Goal: Task Accomplishment & Management: Use online tool/utility

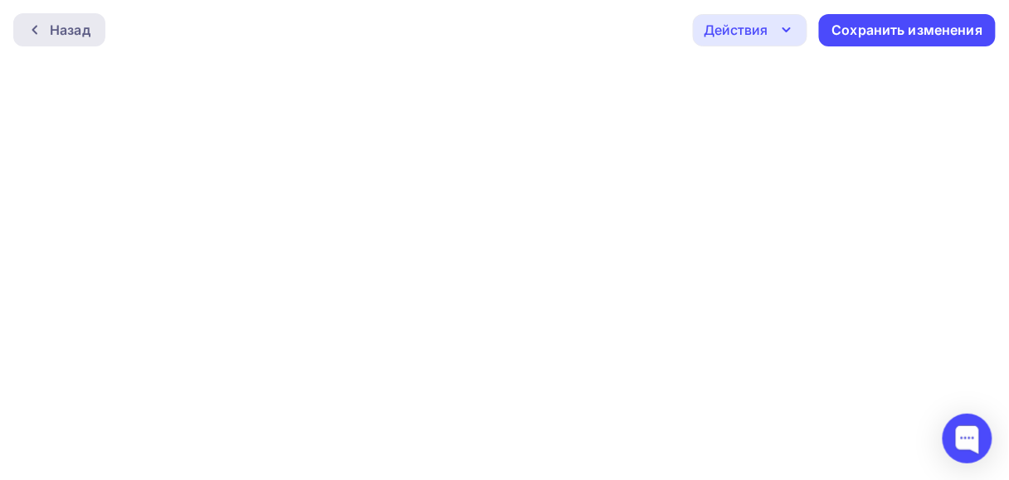
click at [46, 28] on div at bounding box center [39, 29] width 22 height 13
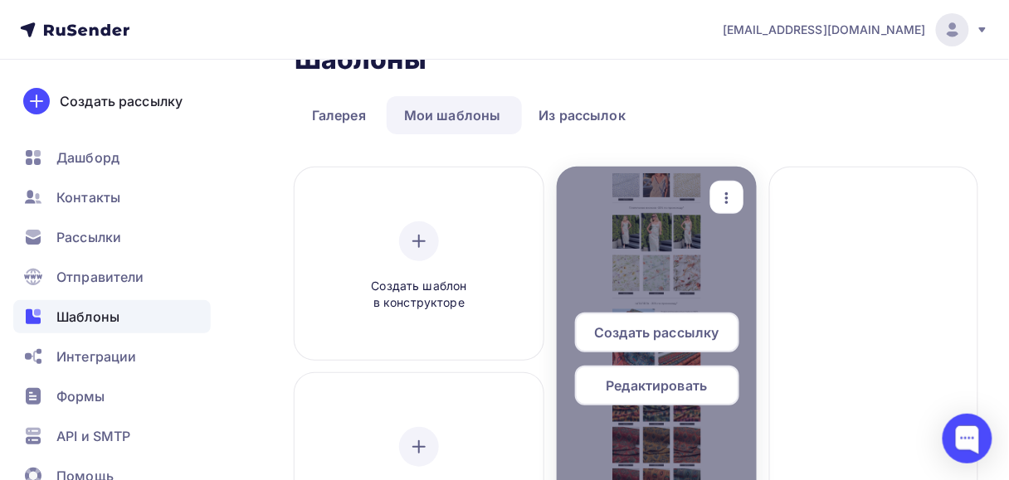
scroll to position [66, 0]
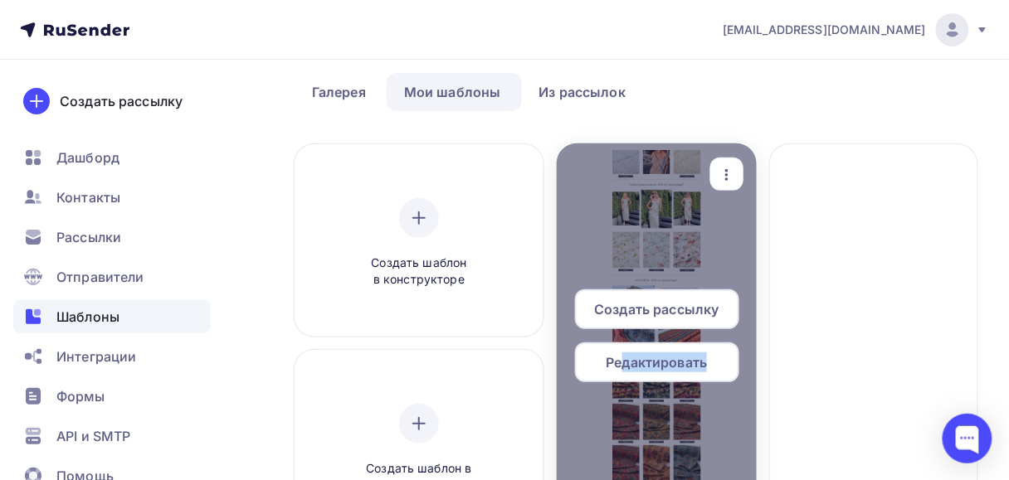
drag, startPoint x: 626, startPoint y: 357, endPoint x: 710, endPoint y: 344, distance: 84.7
click at [710, 344] on div "Редактировать" at bounding box center [657, 363] width 164 height 40
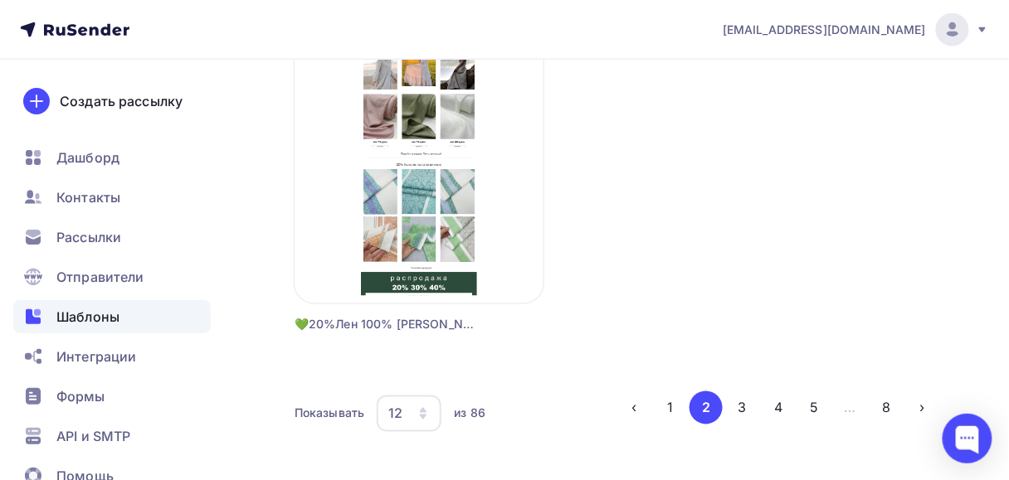
scroll to position [2163, 0]
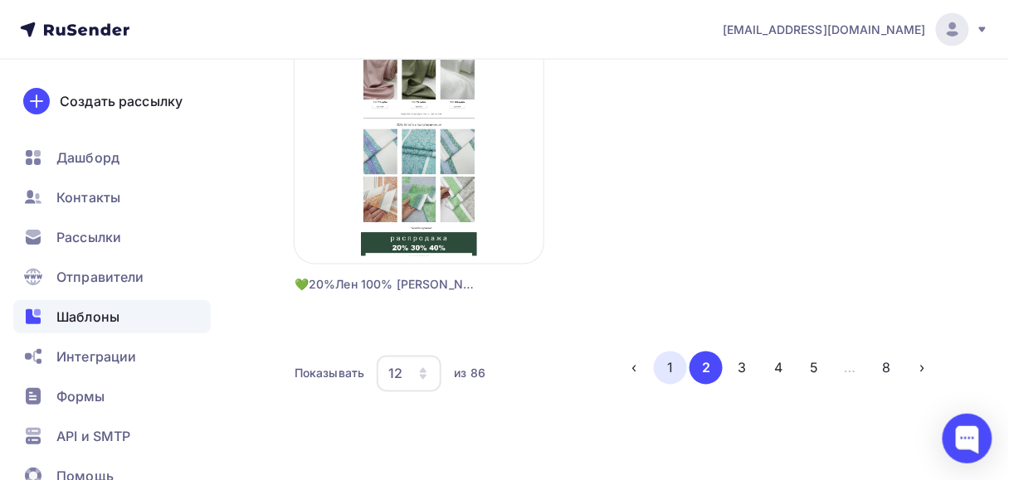
click at [670, 358] on button "1" at bounding box center [670, 368] width 33 height 33
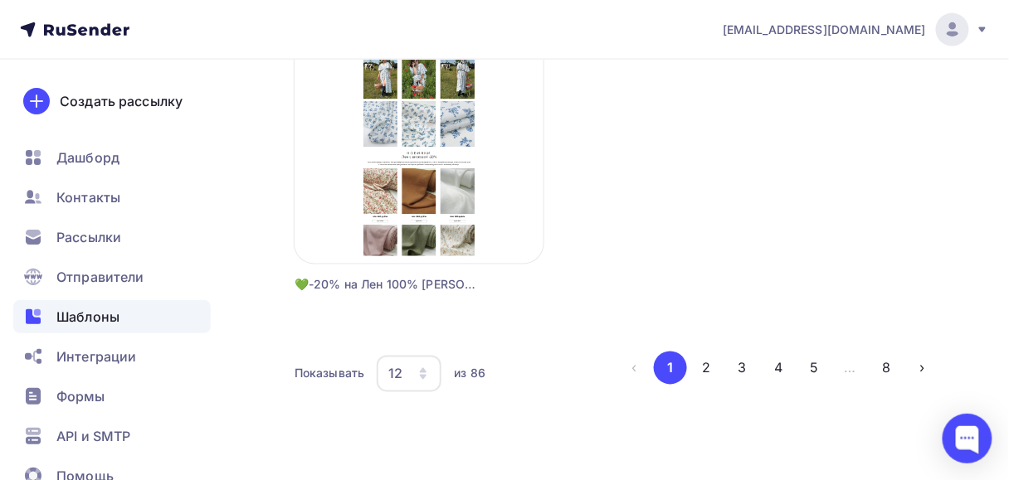
click at [670, 358] on button "1" at bounding box center [670, 368] width 33 height 33
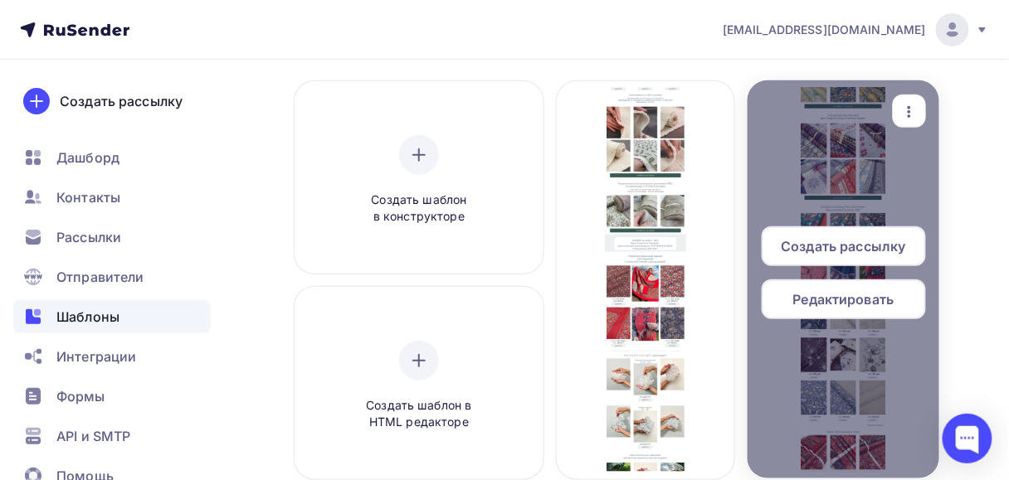
scroll to position [66, 0]
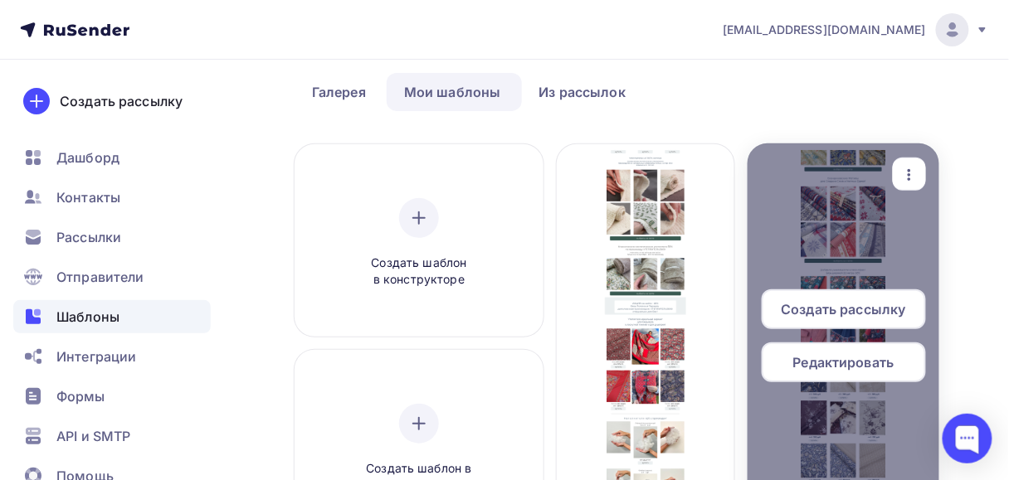
click at [911, 168] on icon "button" at bounding box center [909, 175] width 20 height 20
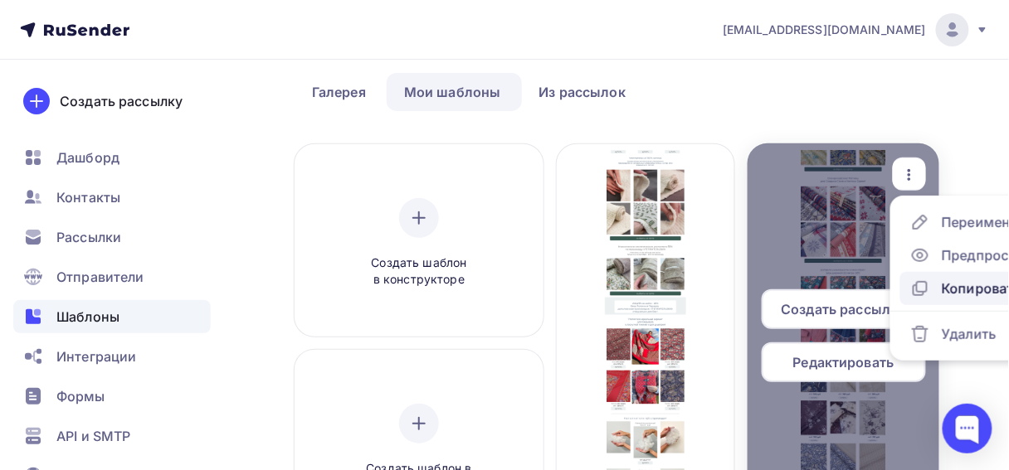
click at [955, 290] on div "Копировать" at bounding box center [981, 289] width 80 height 20
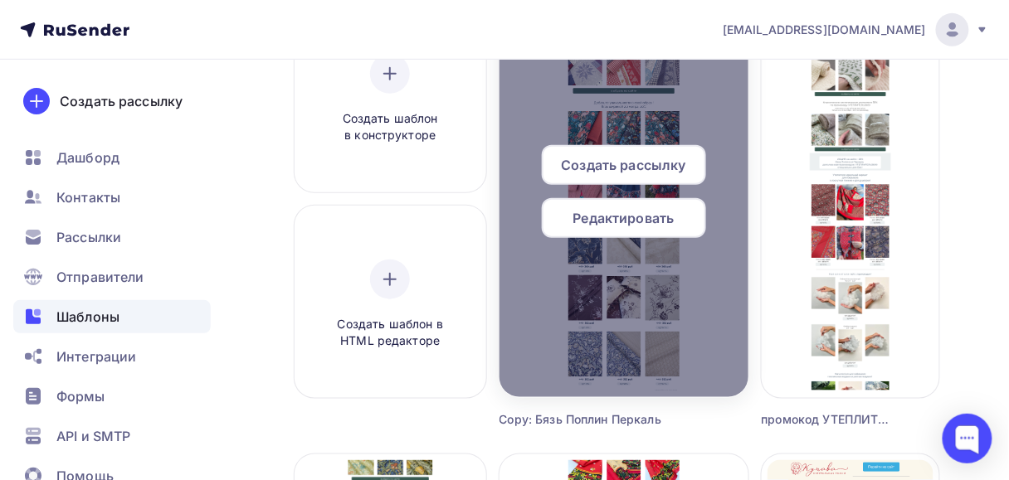
scroll to position [133, 0]
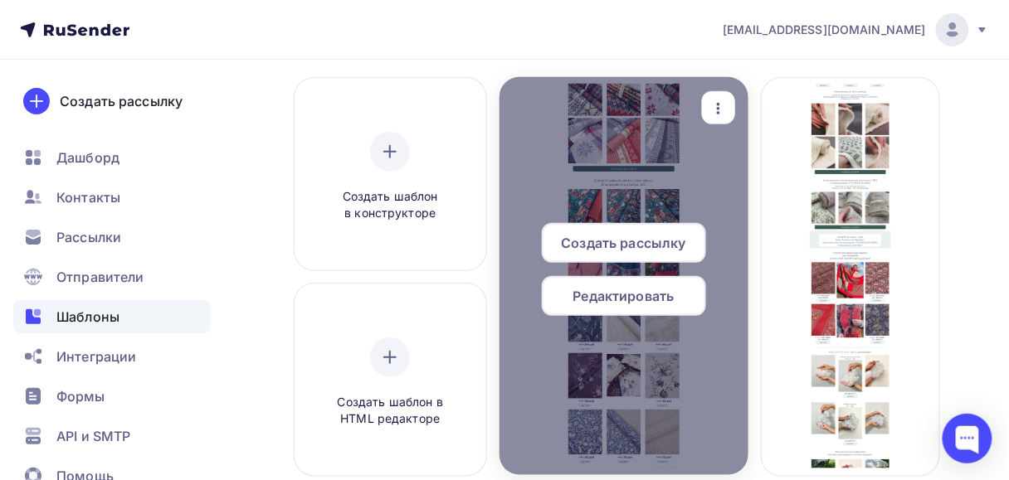
click at [708, 118] on div "button" at bounding box center [718, 108] width 33 height 32
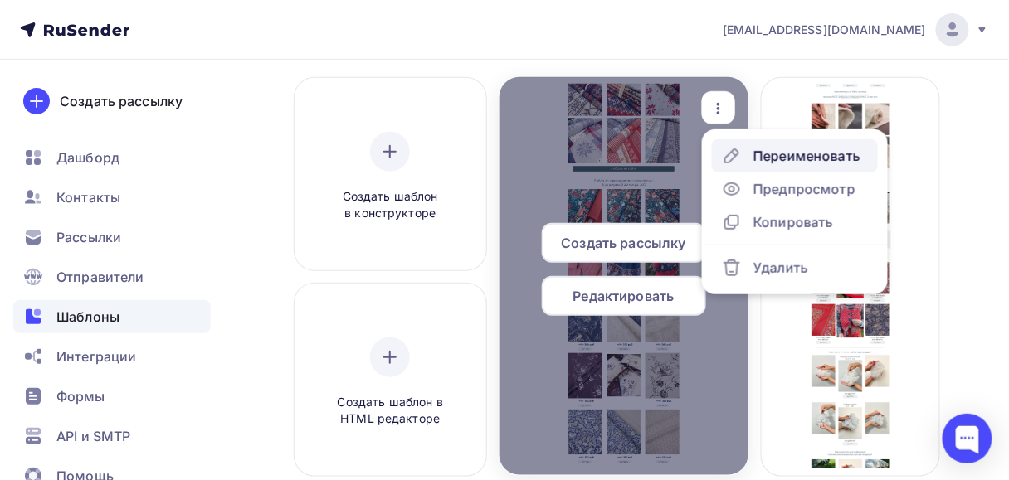
click at [770, 154] on div "Переименовать" at bounding box center [806, 156] width 107 height 20
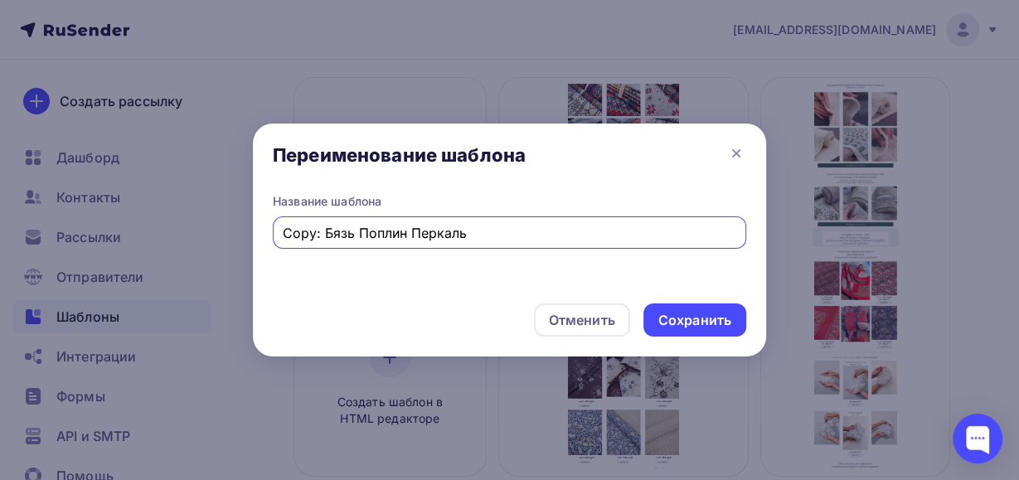
drag, startPoint x: 394, startPoint y: 241, endPoint x: 284, endPoint y: 241, distance: 110.3
click at [284, 241] on input "Copy: Бязь Поплин Перкаль" at bounding box center [510, 233] width 454 height 20
type input "0"
type input "20% Все однотонные ткани"
click at [683, 318] on div "Сохранить" at bounding box center [695, 320] width 73 height 19
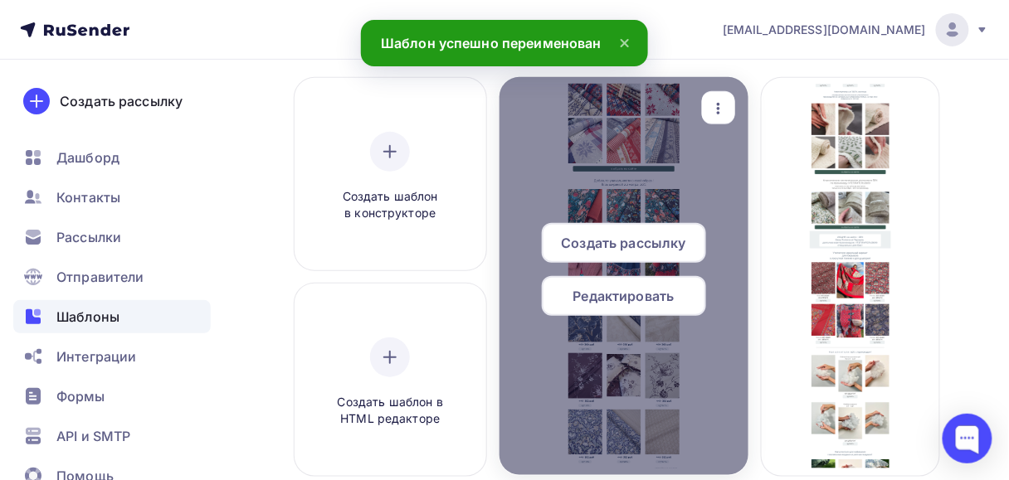
click at [669, 296] on span "Редактировать" at bounding box center [623, 296] width 101 height 20
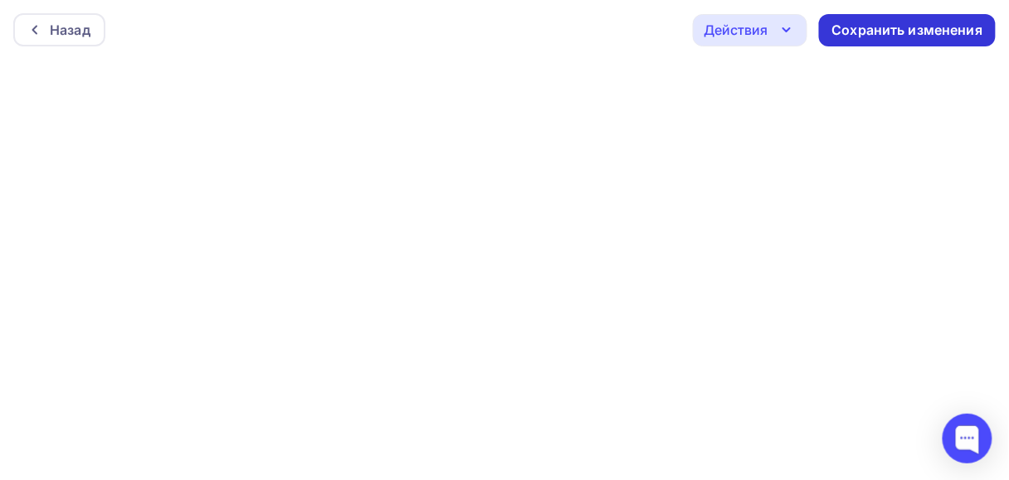
click at [889, 30] on div "Сохранить изменения" at bounding box center [907, 30] width 151 height 19
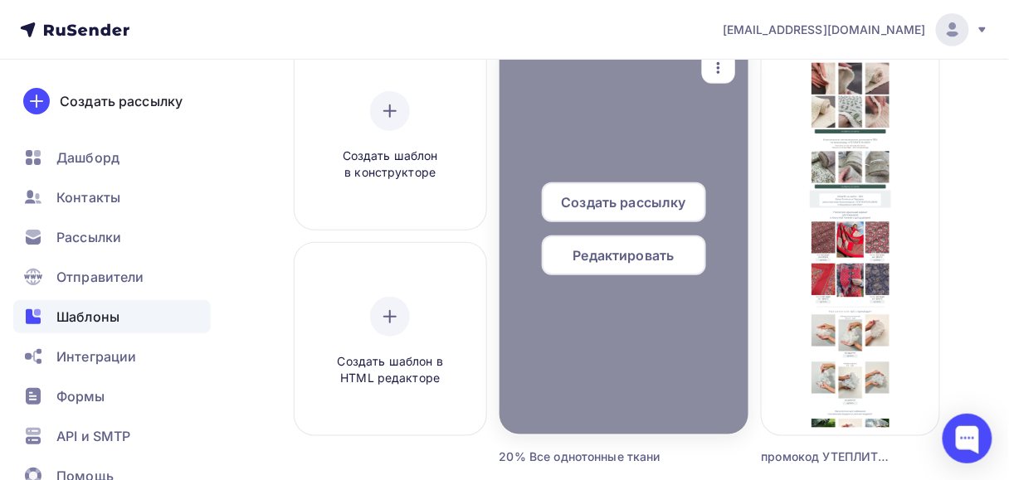
scroll to position [133, 0]
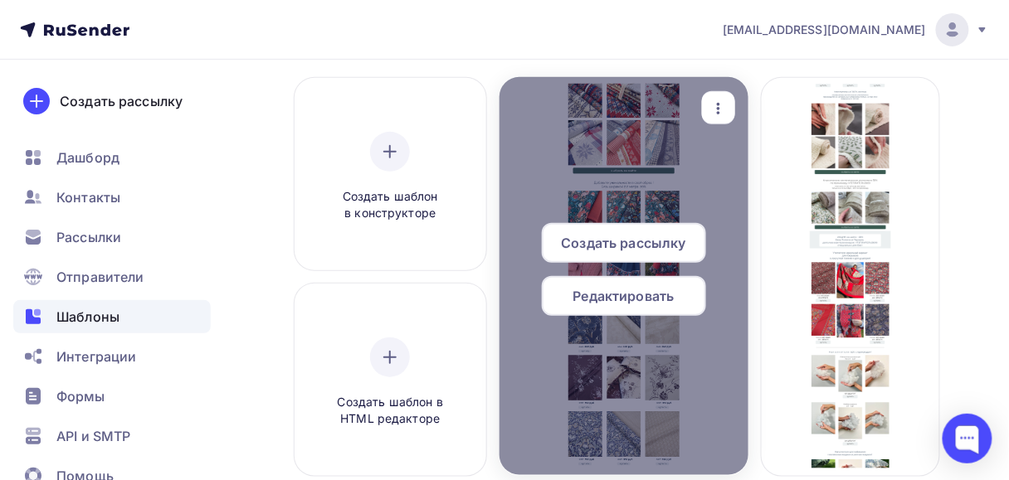
click at [673, 290] on span "Редактировать" at bounding box center [623, 296] width 101 height 20
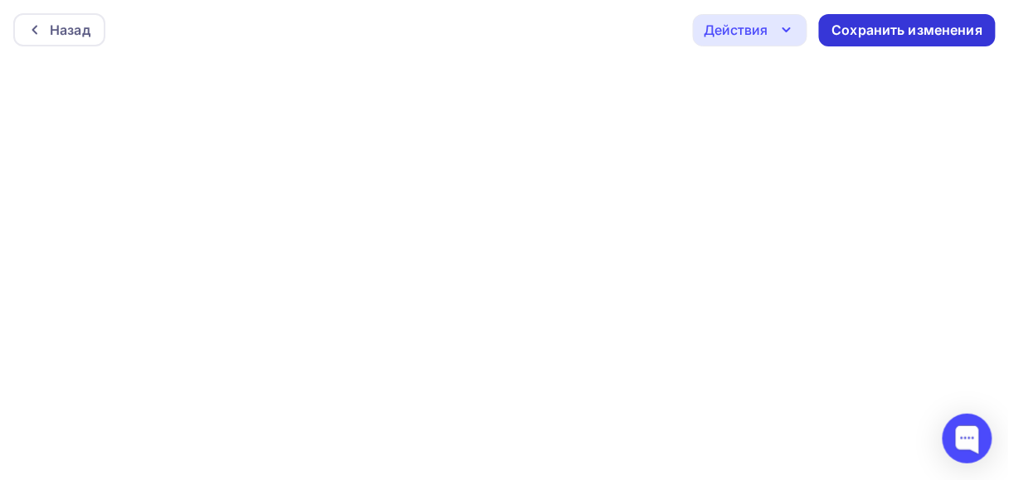
click at [962, 27] on div "Сохранить изменения" at bounding box center [907, 30] width 151 height 19
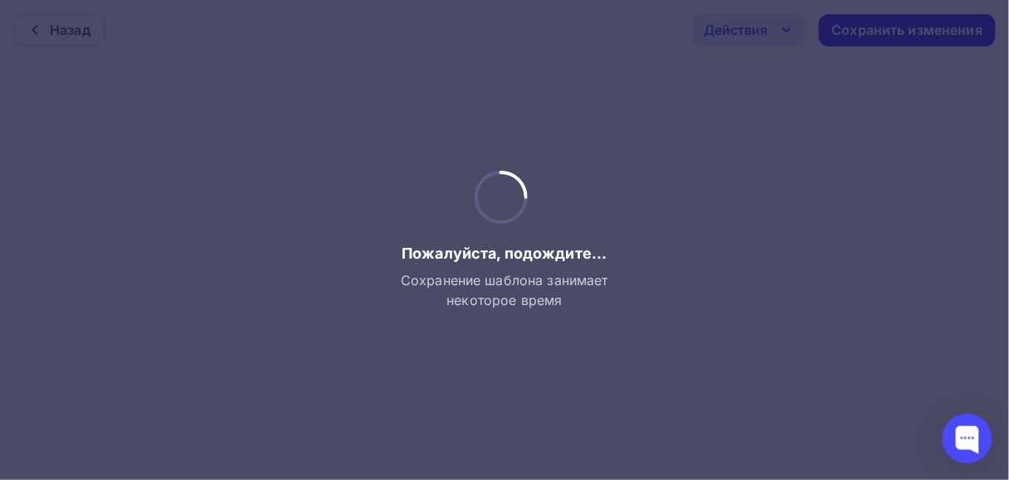
click at [600, 190] on div "Пожалуйста, подождите... Сохранение шаблона занимает некоторое время" at bounding box center [504, 240] width 219 height 139
click at [490, 260] on span "Пожалуйста, подождите..." at bounding box center [503, 254] width 205 height 20
click at [486, 264] on div "Пожалуйста, подождите... Сохранение шаблона занимает некоторое время" at bounding box center [504, 277] width 219 height 66
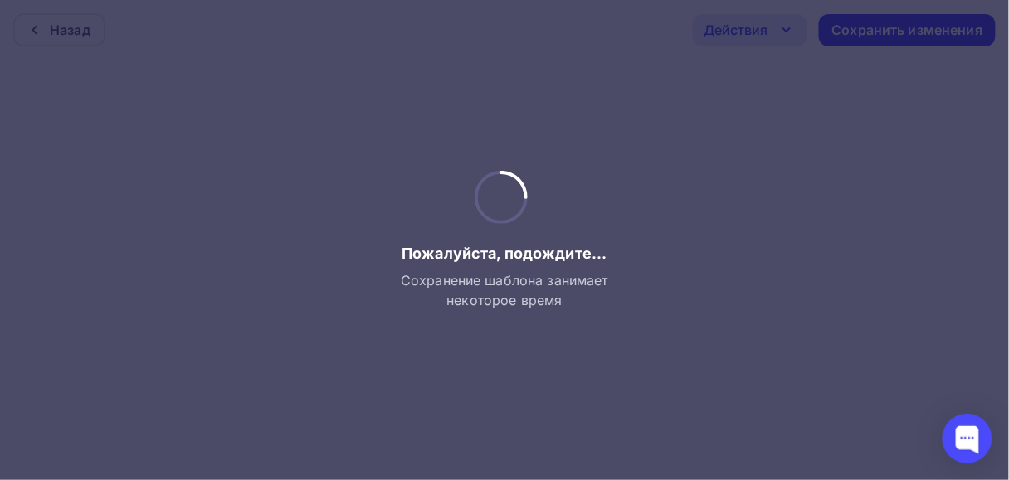
click at [527, 285] on span "Сохранение шаблона занимает некоторое время" at bounding box center [504, 290] width 219 height 40
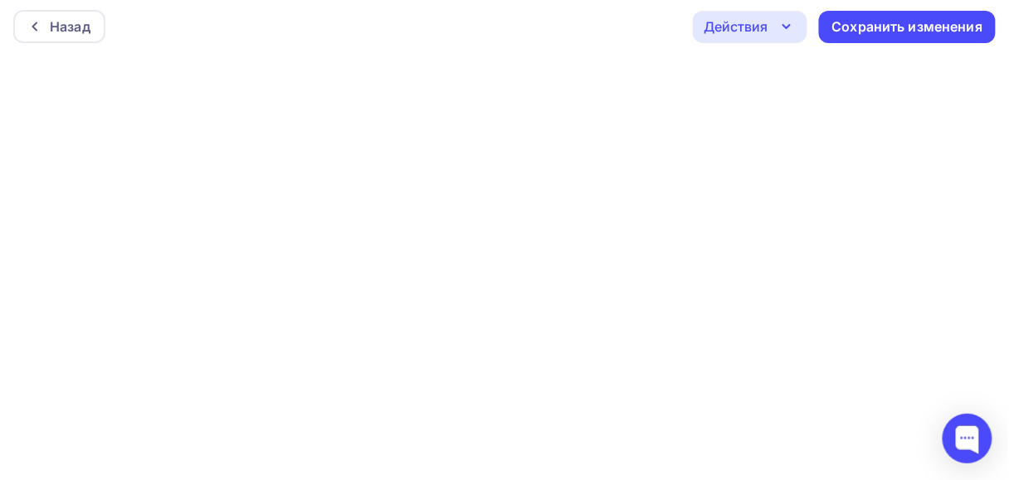
scroll to position [4, 0]
click at [846, 31] on div "Сохранить изменения" at bounding box center [907, 26] width 151 height 19
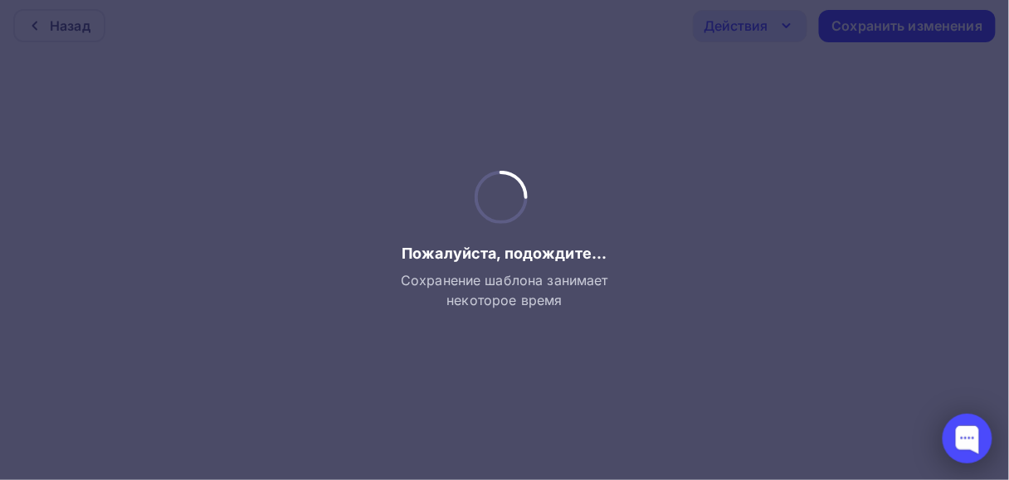
click at [972, 436] on div at bounding box center [967, 439] width 50 height 50
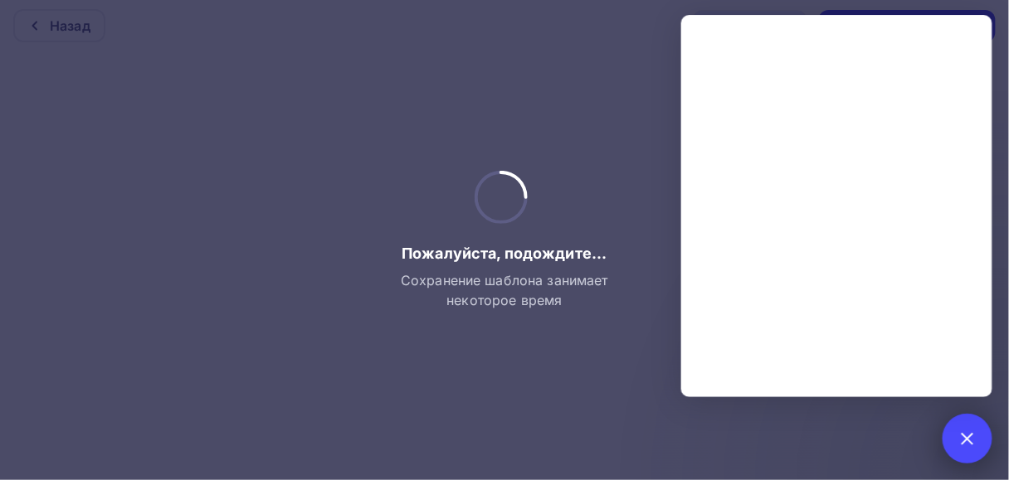
click at [969, 440] on div at bounding box center [966, 438] width 22 height 22
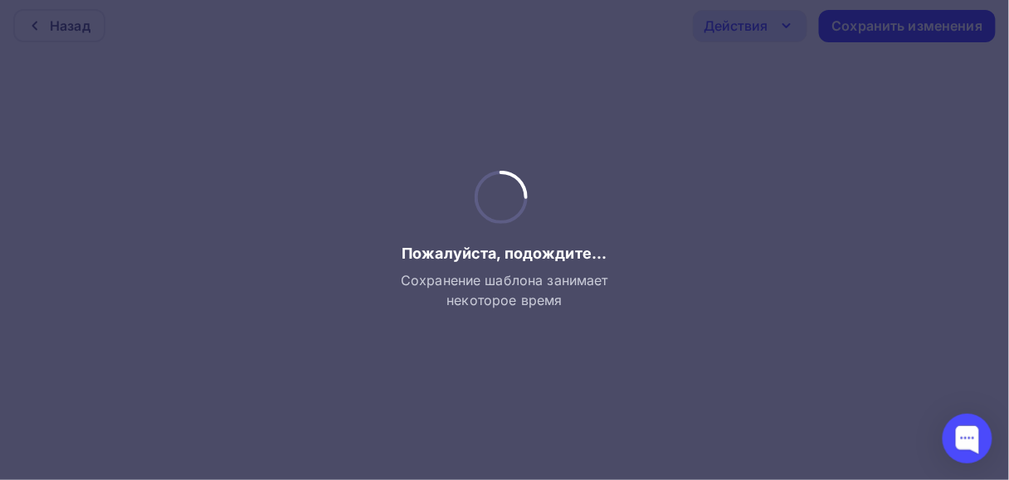
drag, startPoint x: 694, startPoint y: 257, endPoint x: 620, endPoint y: 274, distance: 76.5
click at [694, 258] on div at bounding box center [504, 240] width 1009 height 480
click at [544, 226] on div "Пожалуйста, подождите... Сохранение шаблона занимает некоторое время" at bounding box center [504, 240] width 219 height 139
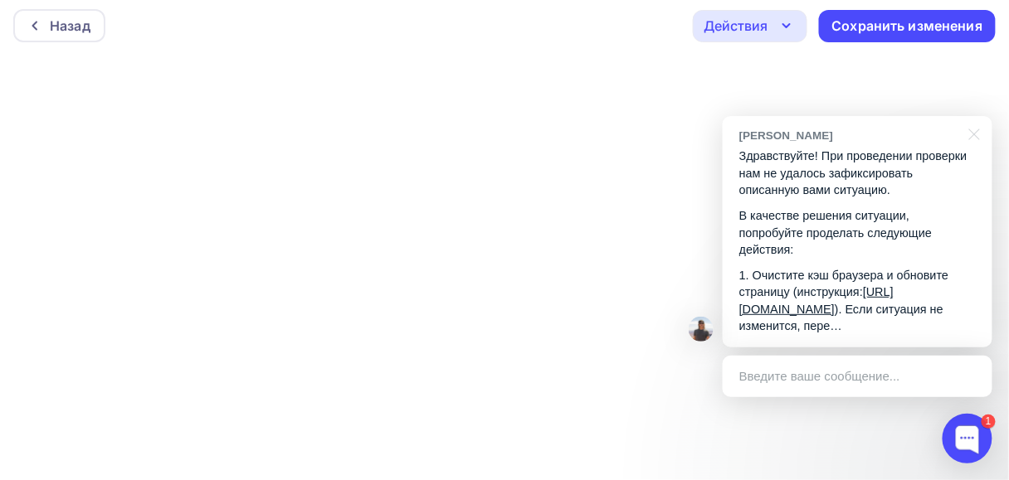
scroll to position [4, 0]
click at [978, 129] on div at bounding box center [970, 133] width 41 height 34
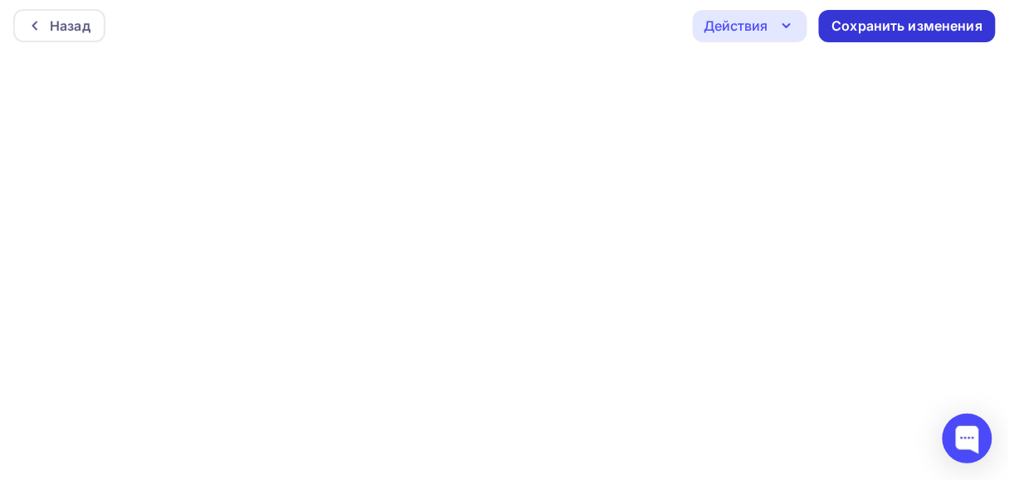
click at [882, 31] on div "Сохранить изменения" at bounding box center [907, 26] width 151 height 19
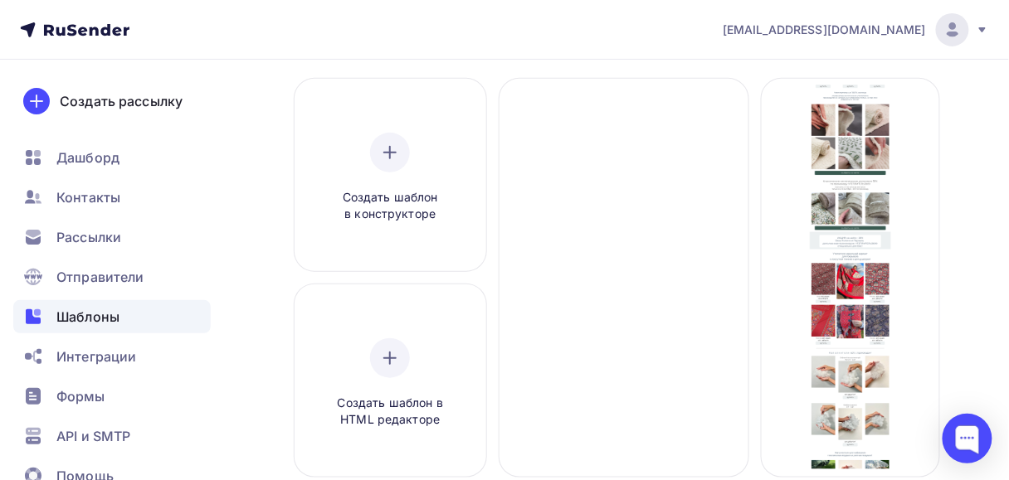
scroll to position [133, 0]
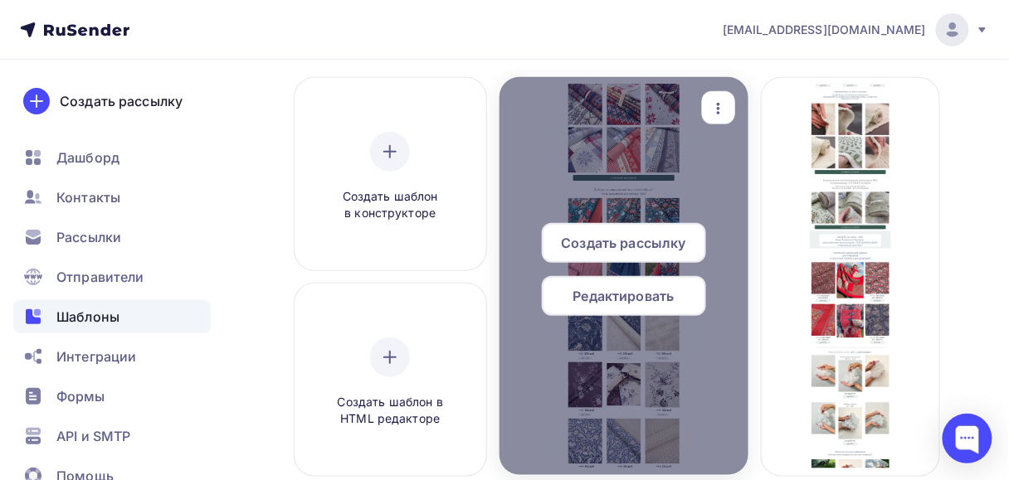
click at [673, 290] on span "Редактировать" at bounding box center [623, 296] width 101 height 20
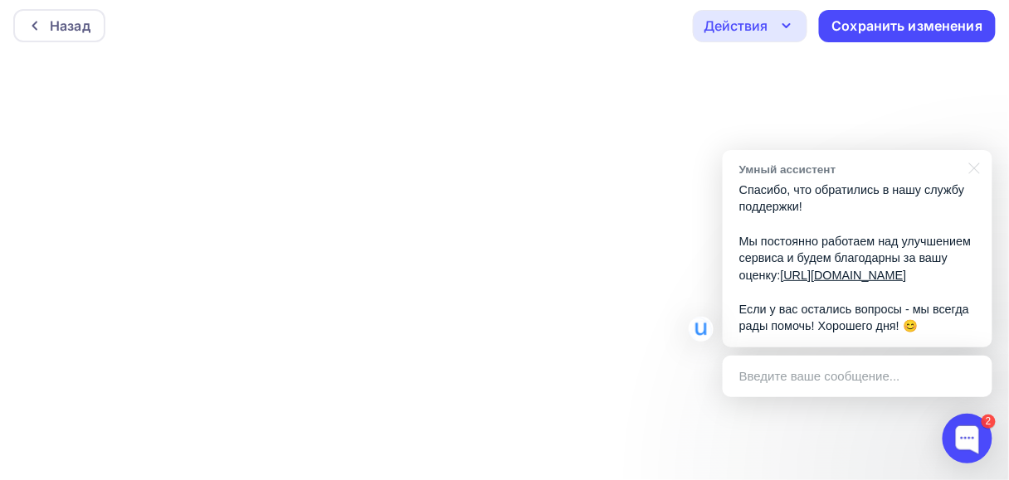
scroll to position [4, 0]
click at [976, 150] on div at bounding box center [970, 167] width 41 height 34
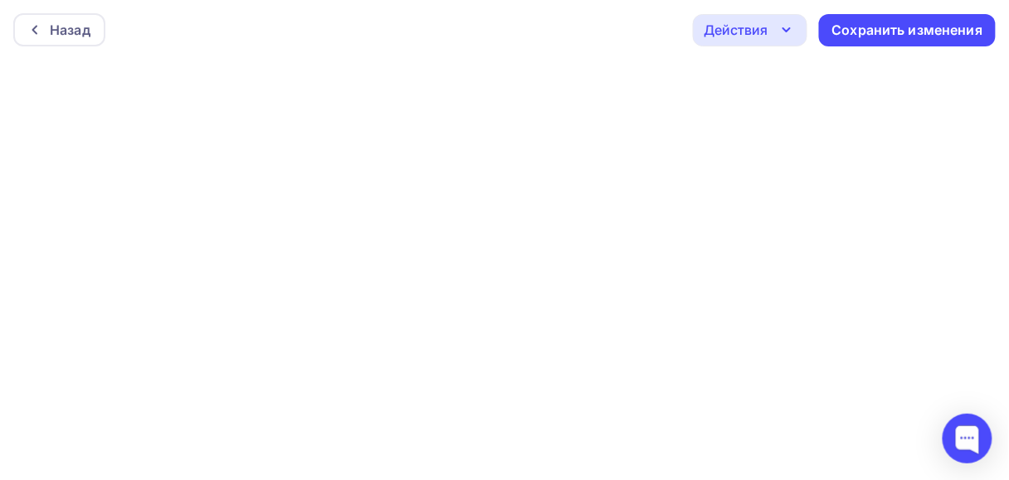
scroll to position [0, 0]
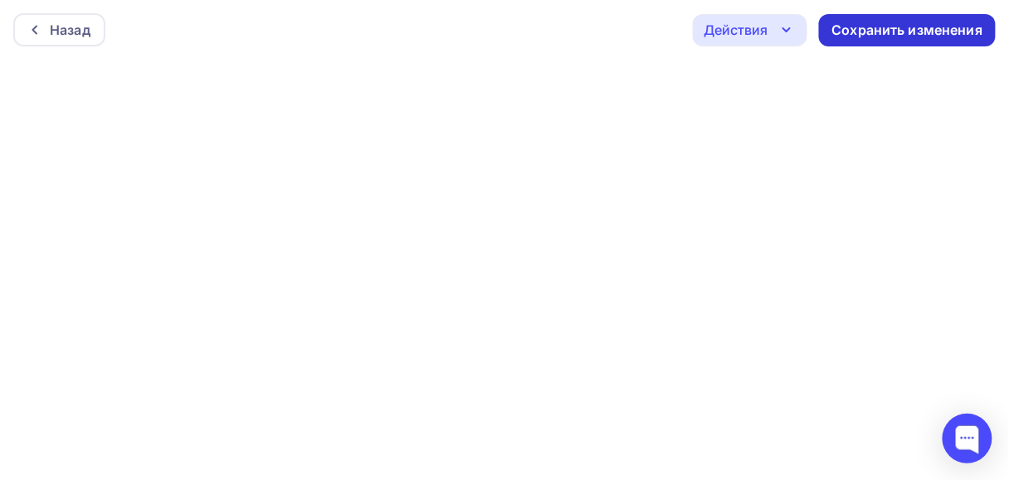
click at [874, 27] on div "Сохранить изменения" at bounding box center [907, 30] width 151 height 19
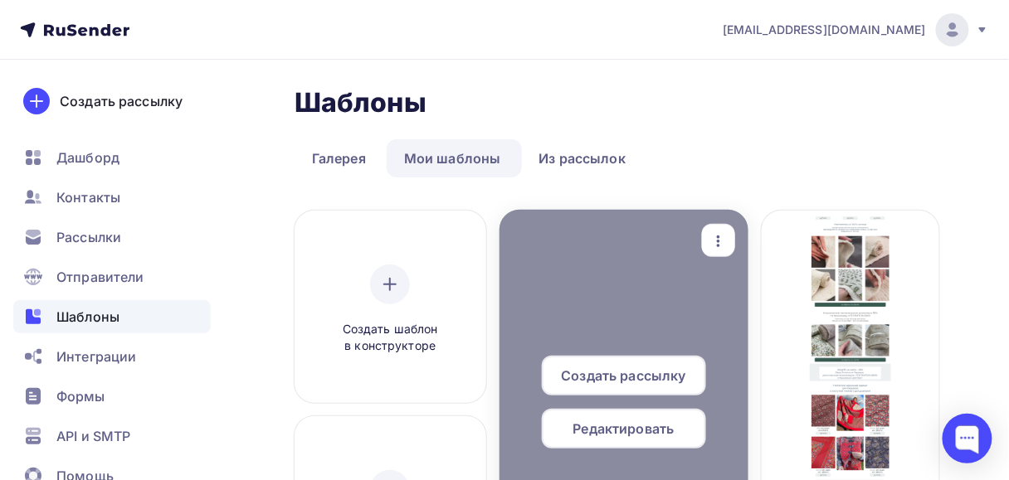
click at [654, 416] on div "Редактировать" at bounding box center [624, 429] width 164 height 40
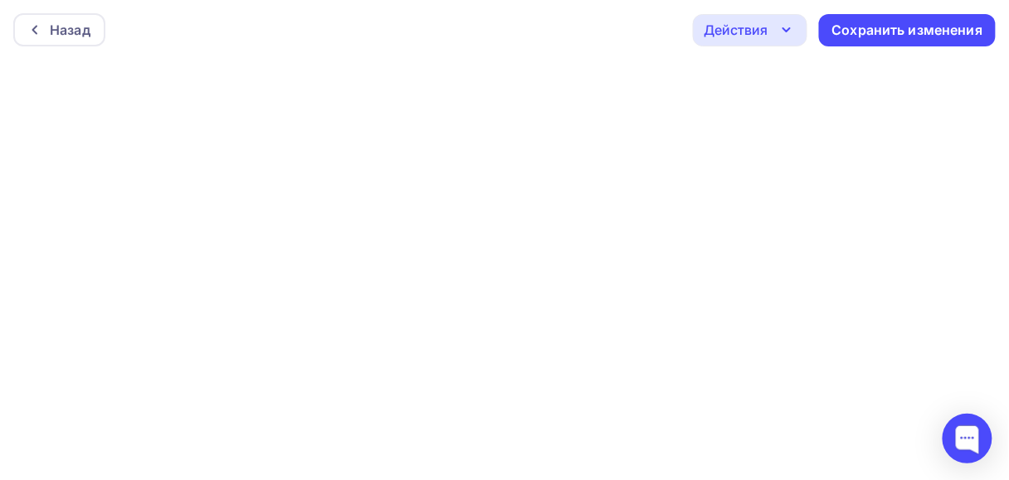
scroll to position [4, 0]
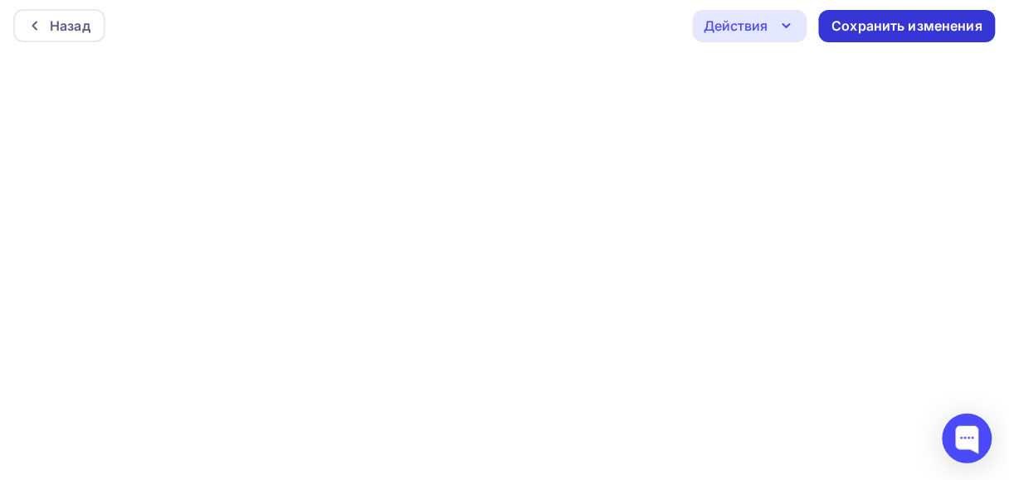
click at [854, 22] on div "Сохранить изменения" at bounding box center [907, 26] width 151 height 19
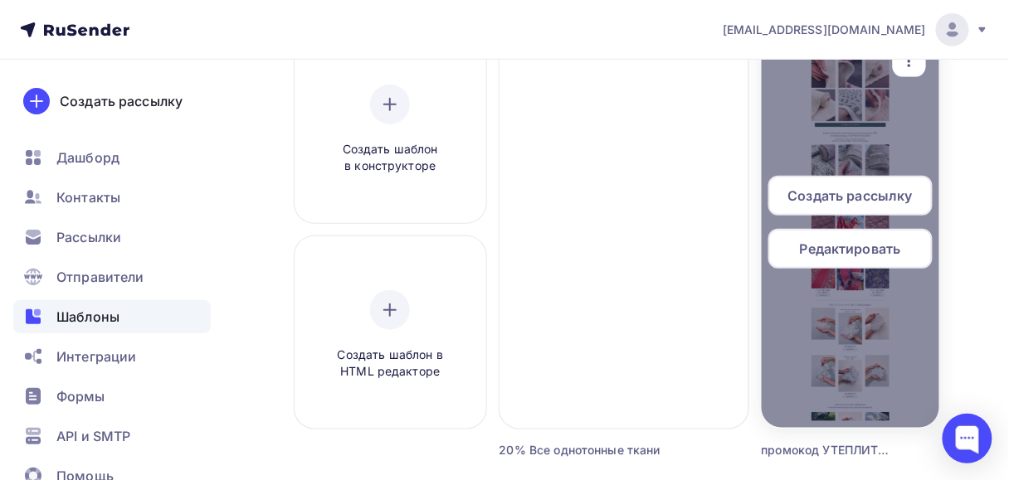
scroll to position [199, 0]
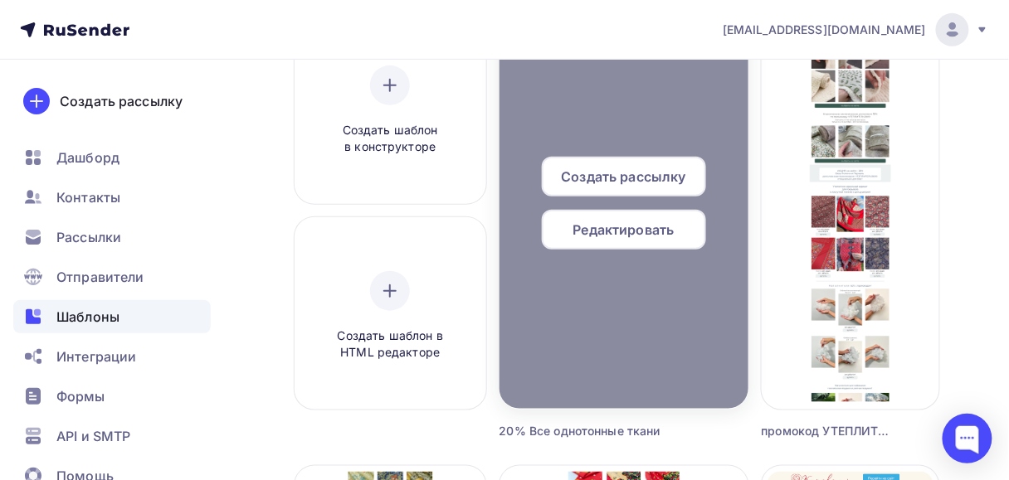
click at [637, 227] on span "Редактировать" at bounding box center [623, 230] width 101 height 20
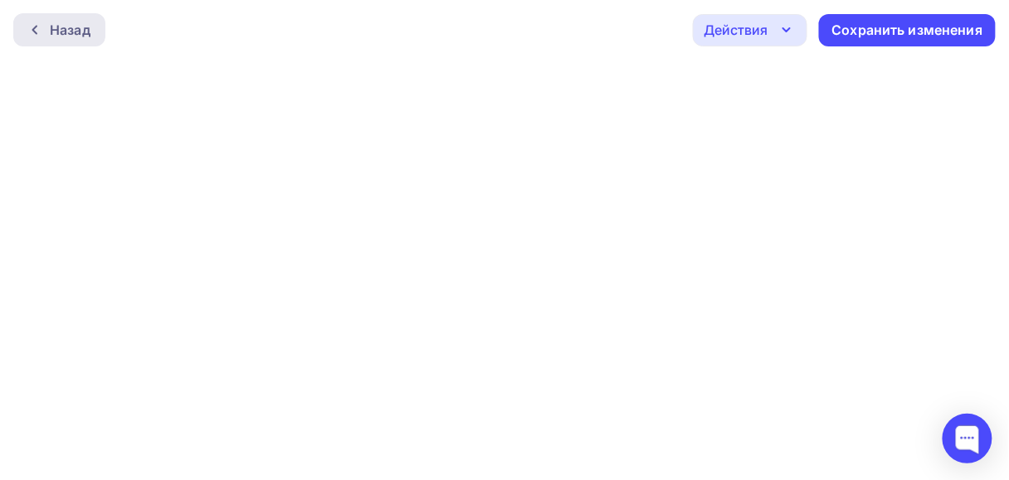
click at [50, 37] on div "Назад" at bounding box center [70, 30] width 41 height 20
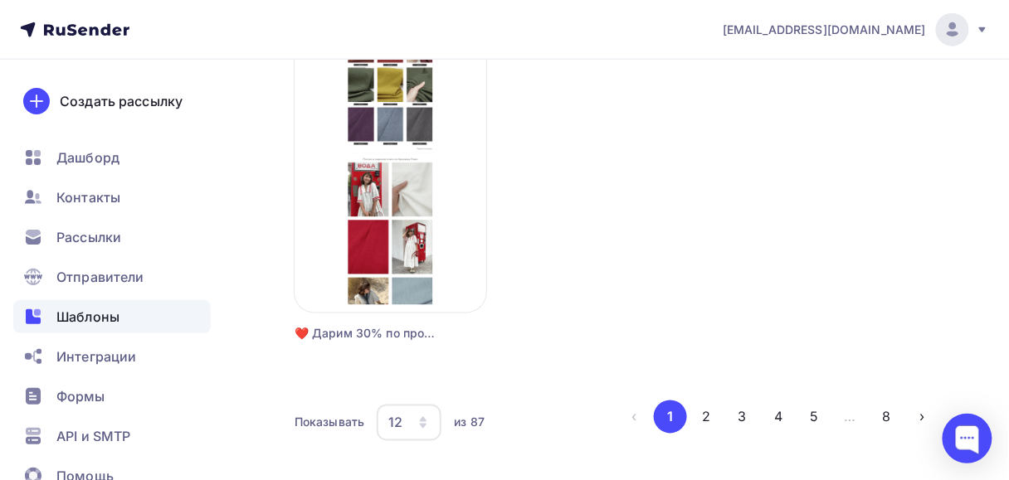
scroll to position [2163, 0]
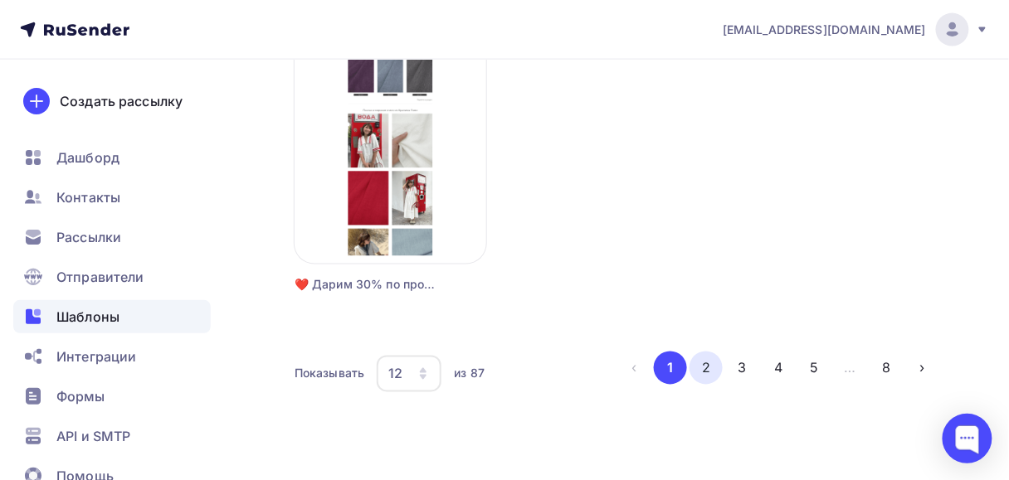
click at [715, 372] on button "2" at bounding box center [705, 368] width 33 height 33
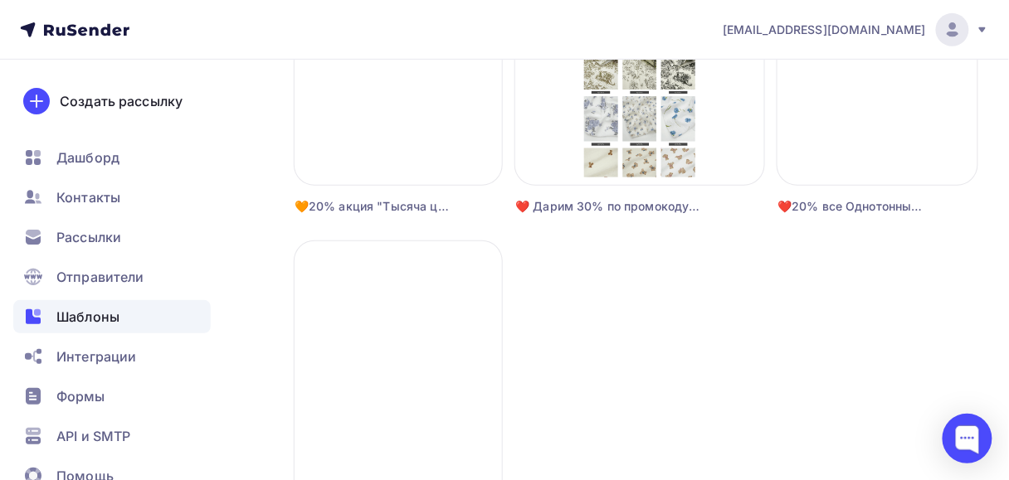
scroll to position [1699, 0]
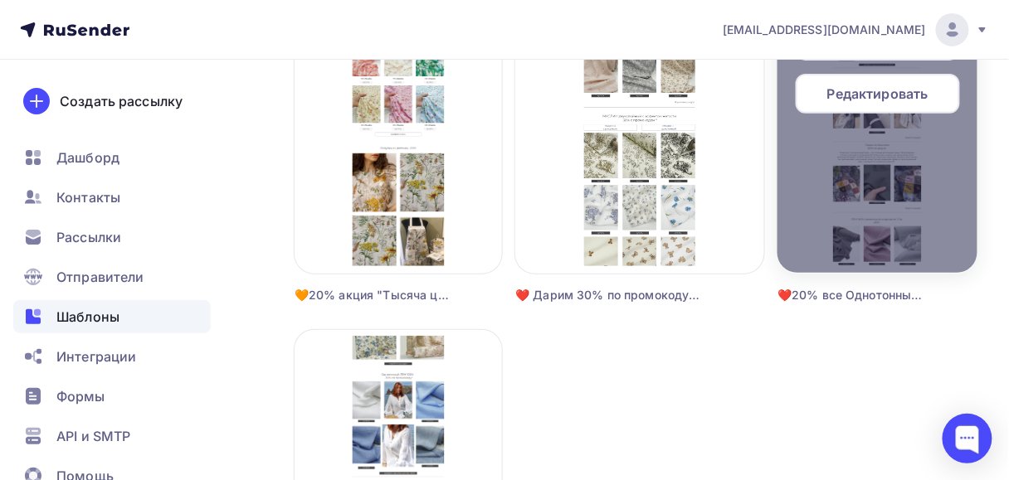
click at [882, 107] on div "Редактировать" at bounding box center [877, 94] width 164 height 40
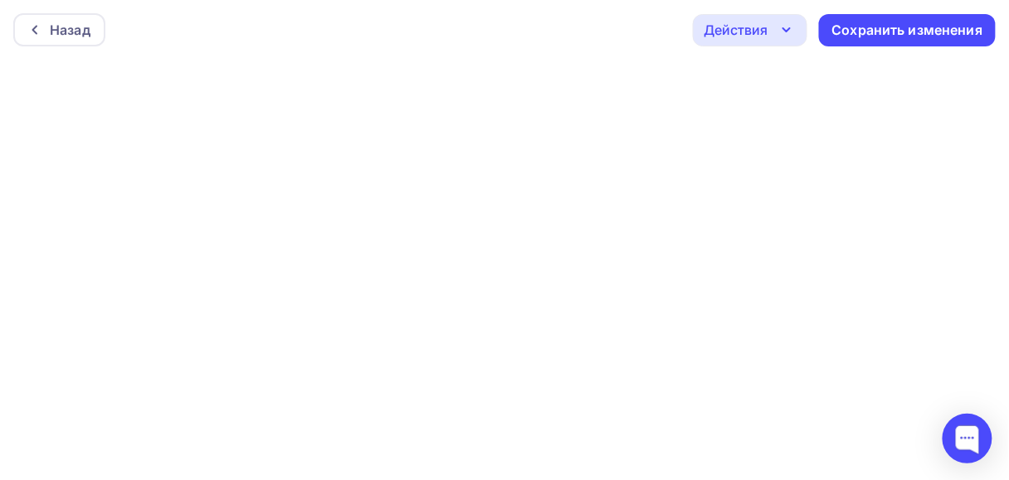
scroll to position [4, 0]
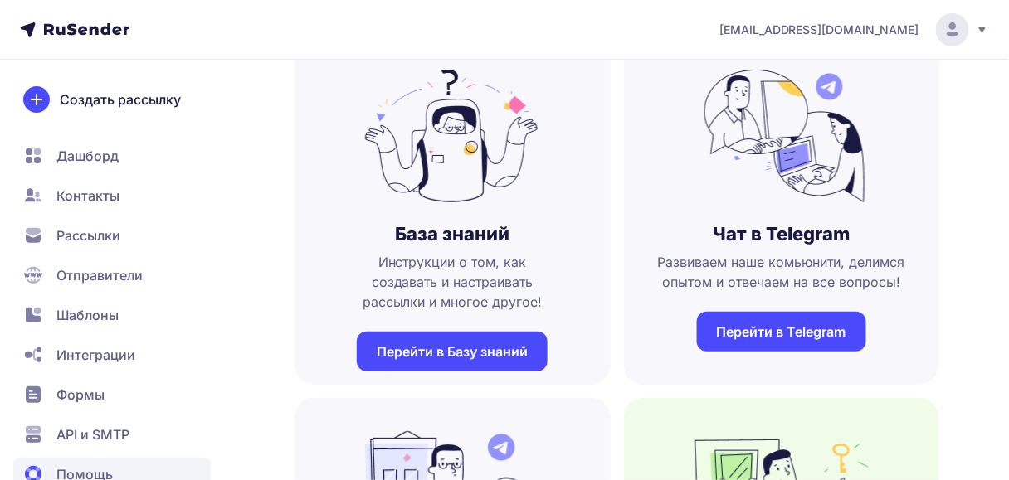
scroll to position [199, 0]
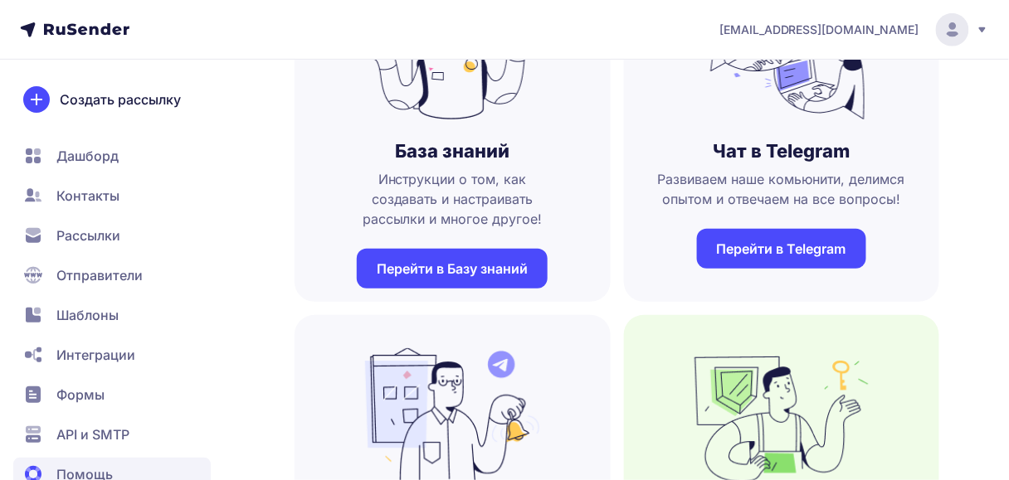
click at [83, 315] on span "Шаблоны" at bounding box center [87, 315] width 62 height 20
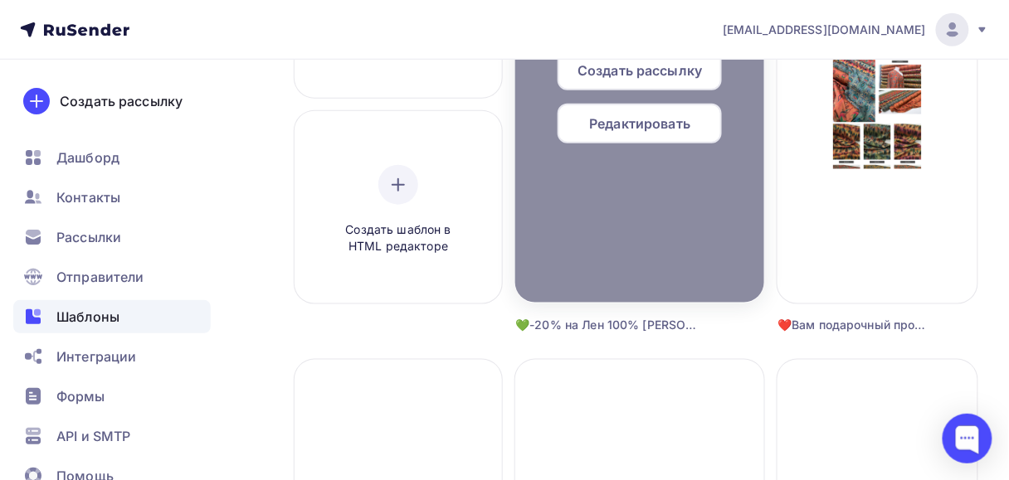
scroll to position [199, 0]
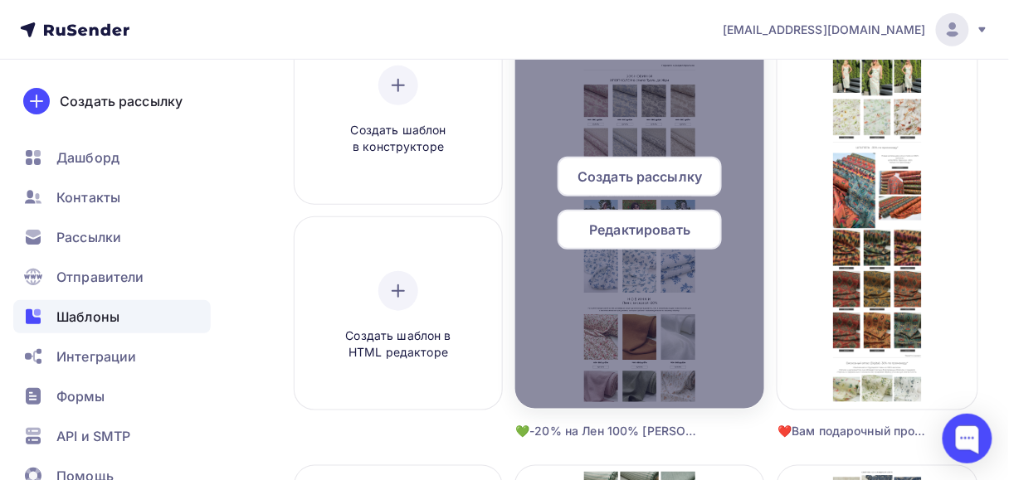
click at [656, 240] on div "Редактировать" at bounding box center [639, 230] width 164 height 40
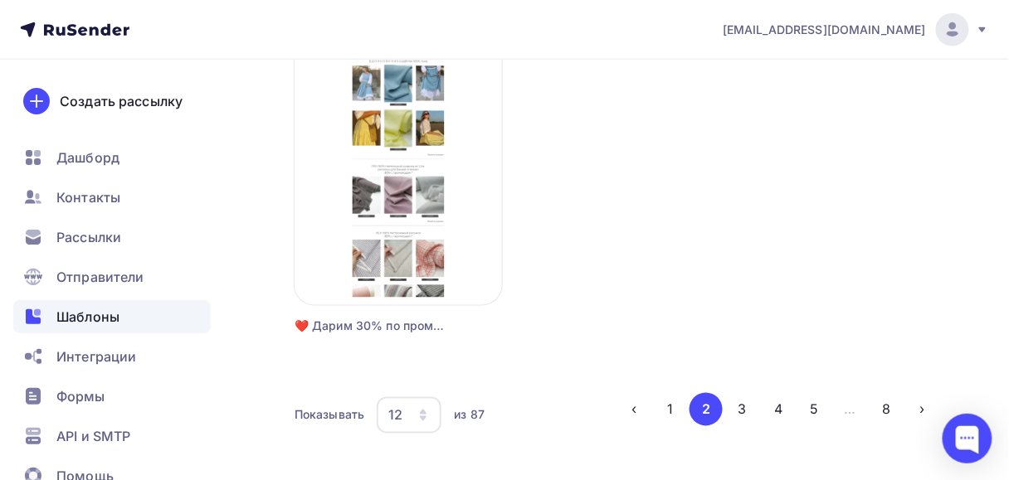
scroll to position [2163, 0]
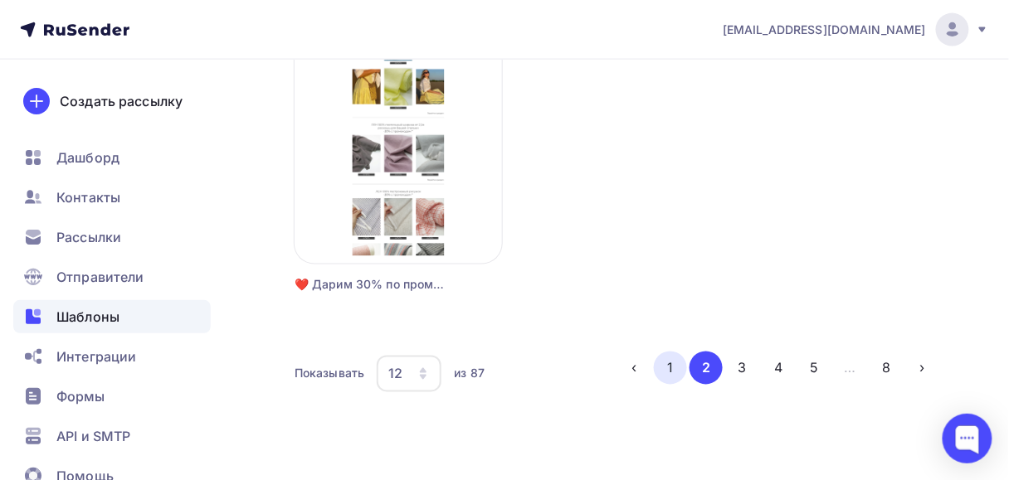
click at [663, 372] on button "1" at bounding box center [670, 368] width 33 height 33
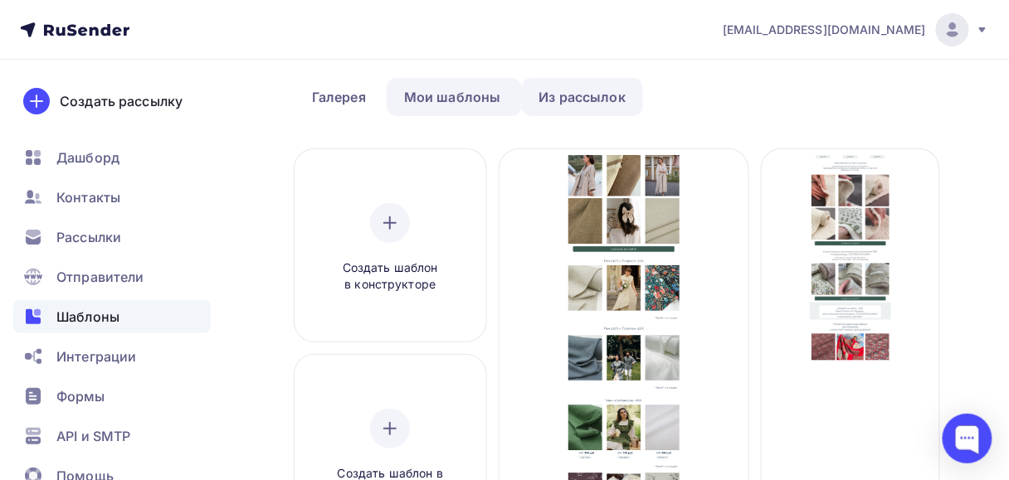
scroll to position [133, 0]
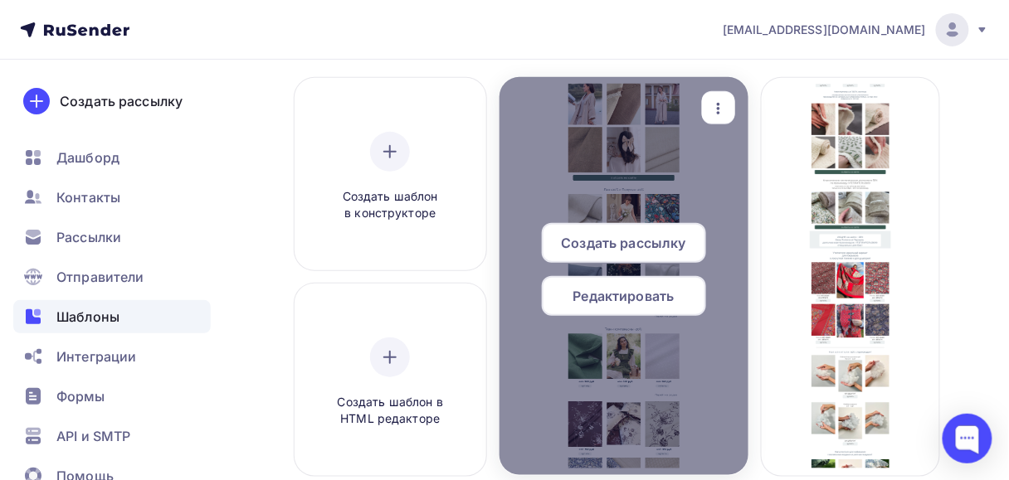
click at [635, 294] on span "Редактировать" at bounding box center [623, 296] width 101 height 20
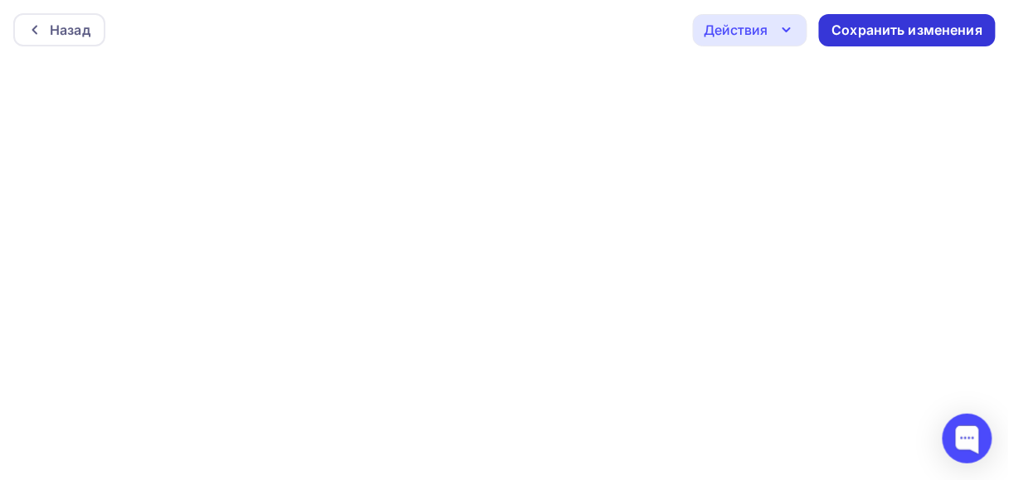
click at [882, 42] on div "Сохранить изменения" at bounding box center [907, 30] width 177 height 32
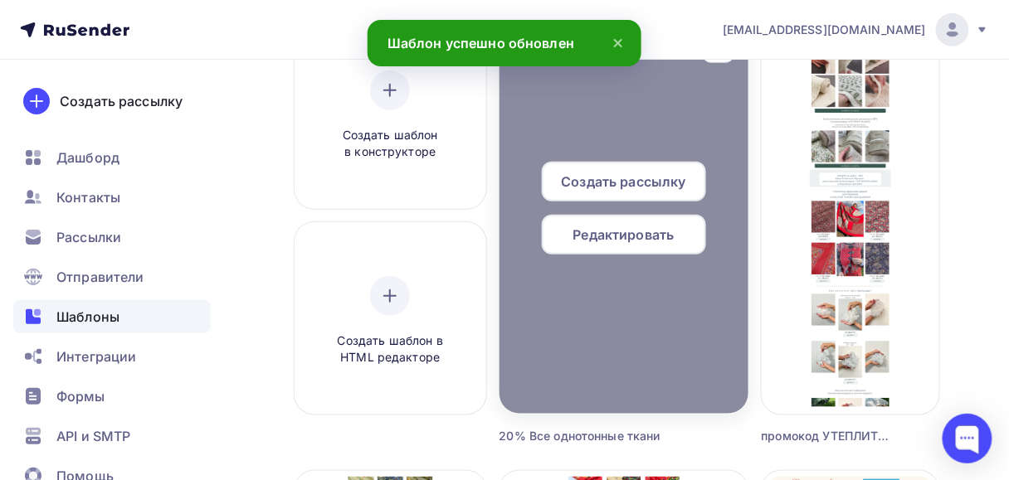
scroll to position [199, 0]
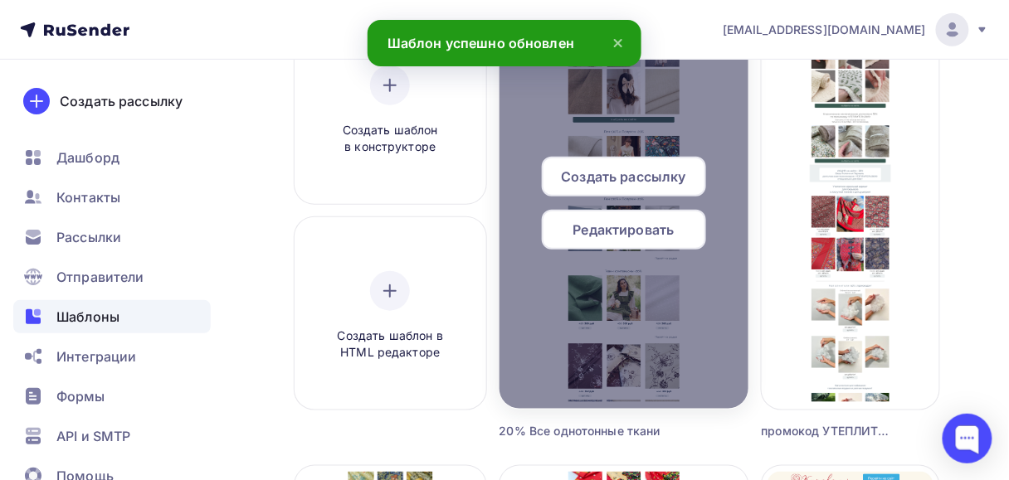
click at [667, 234] on span "Редактировать" at bounding box center [623, 230] width 101 height 20
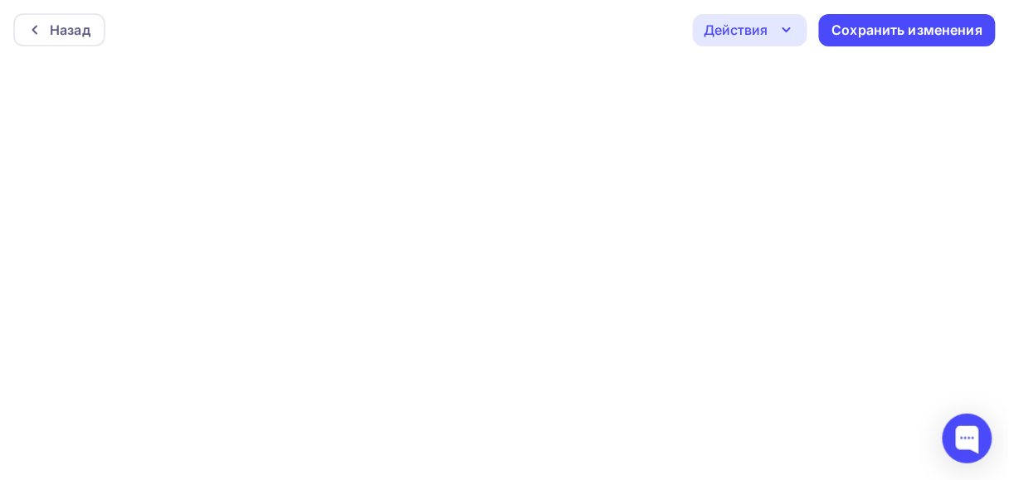
scroll to position [4, 0]
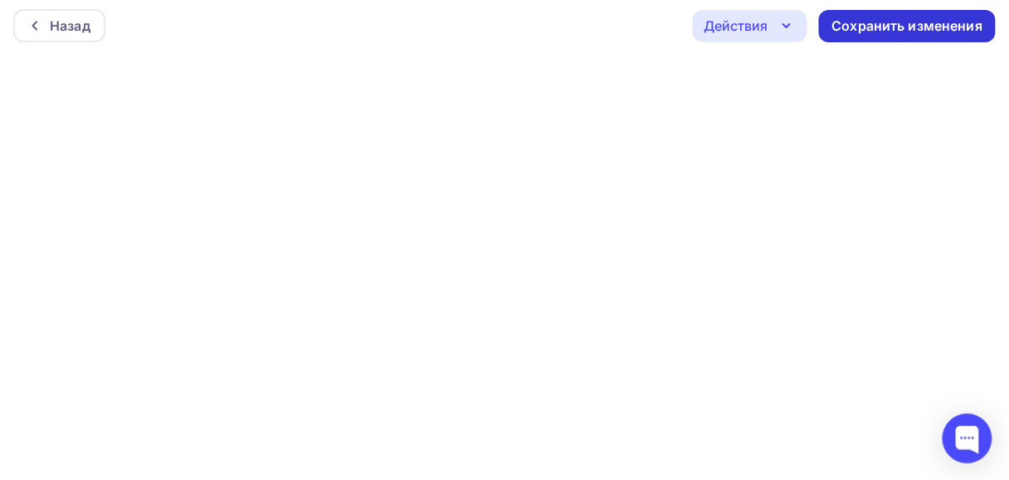
click at [877, 29] on div "Сохранить изменения" at bounding box center [907, 26] width 151 height 19
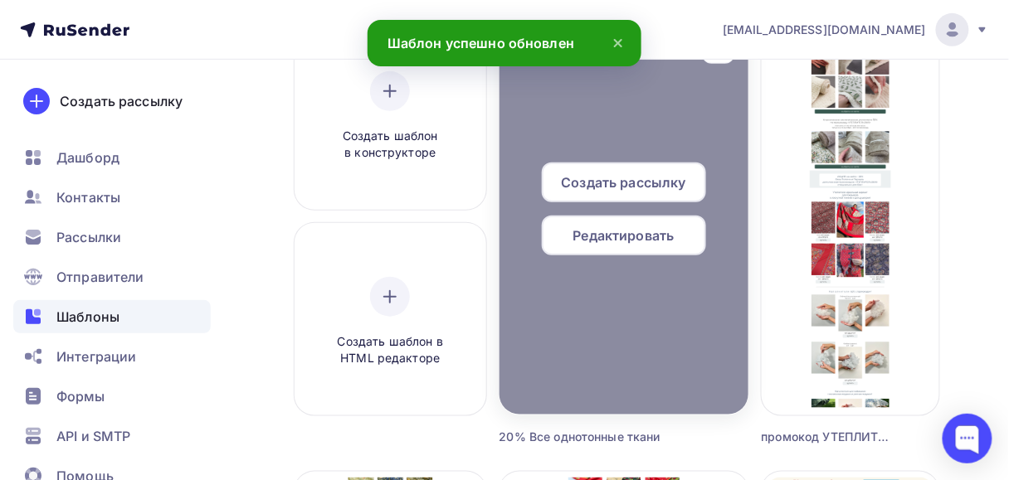
scroll to position [199, 0]
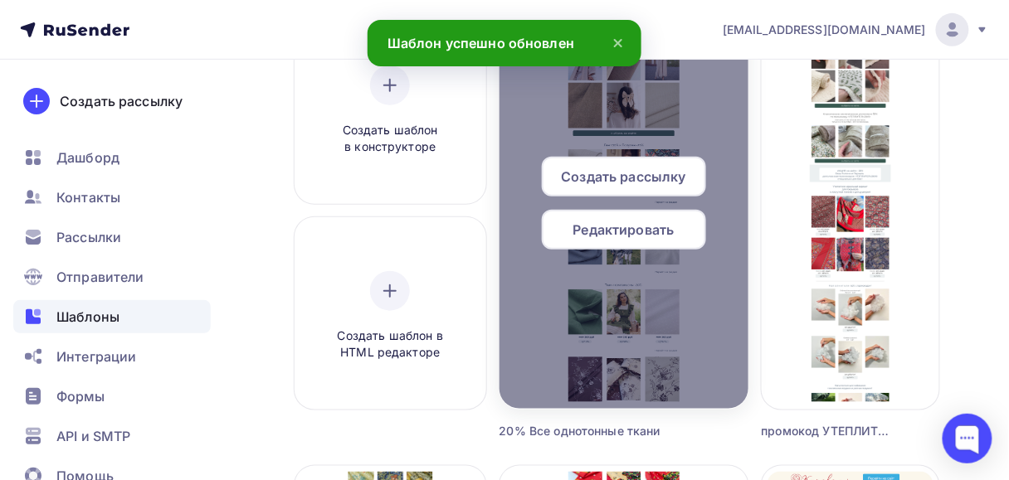
click at [693, 226] on div "Редактировать" at bounding box center [624, 230] width 164 height 40
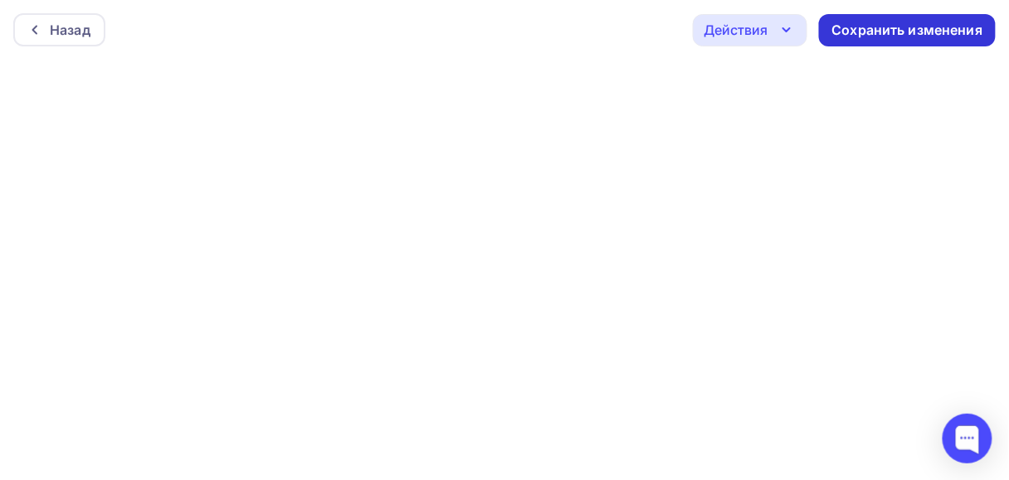
click at [916, 27] on div "Сохранить изменения" at bounding box center [907, 30] width 151 height 19
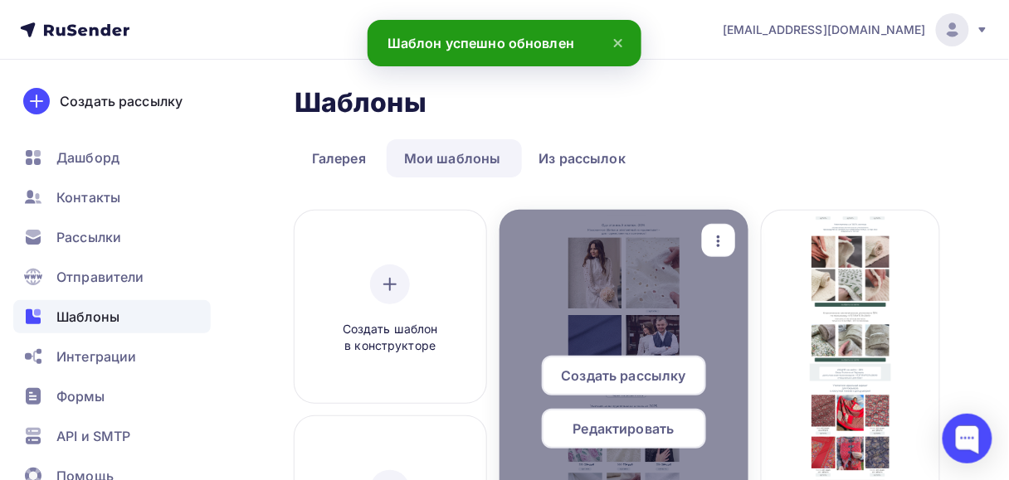
click at [605, 429] on span "Редактировать" at bounding box center [623, 429] width 101 height 20
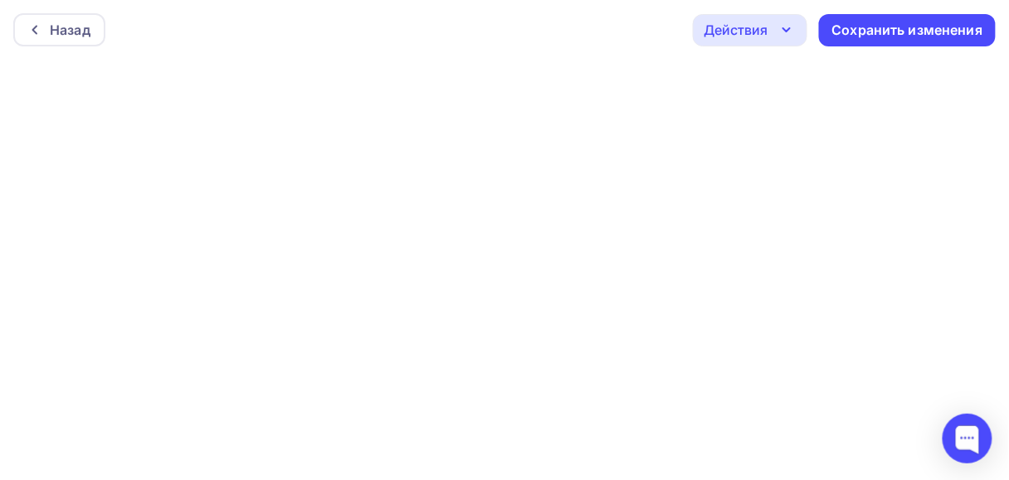
drag, startPoint x: 956, startPoint y: 412, endPoint x: 632, endPoint y: 67, distance: 473.5
click at [697, 29] on body "Назад Действия Отправить тестовое письмо Предпросмотр Выйти без сохранения Сохр…" at bounding box center [504, 240] width 1009 height 480
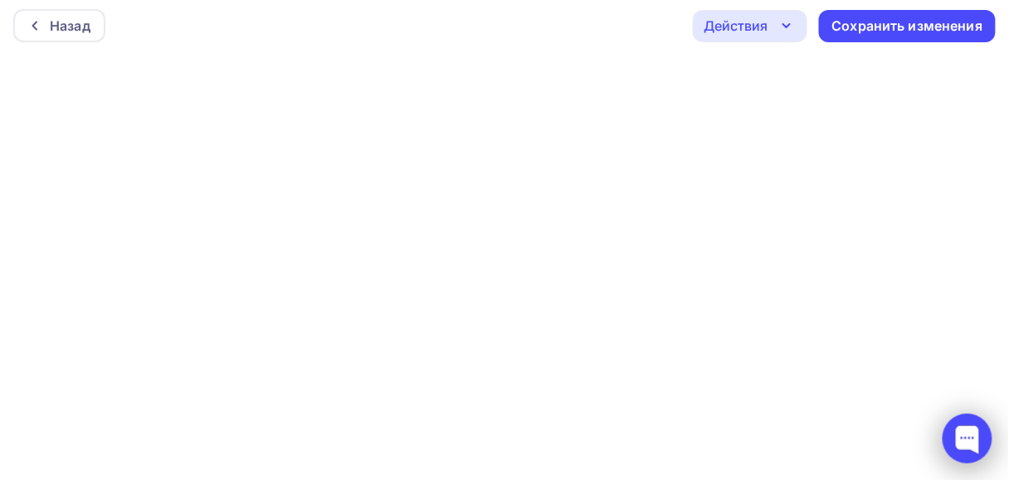
scroll to position [4, 0]
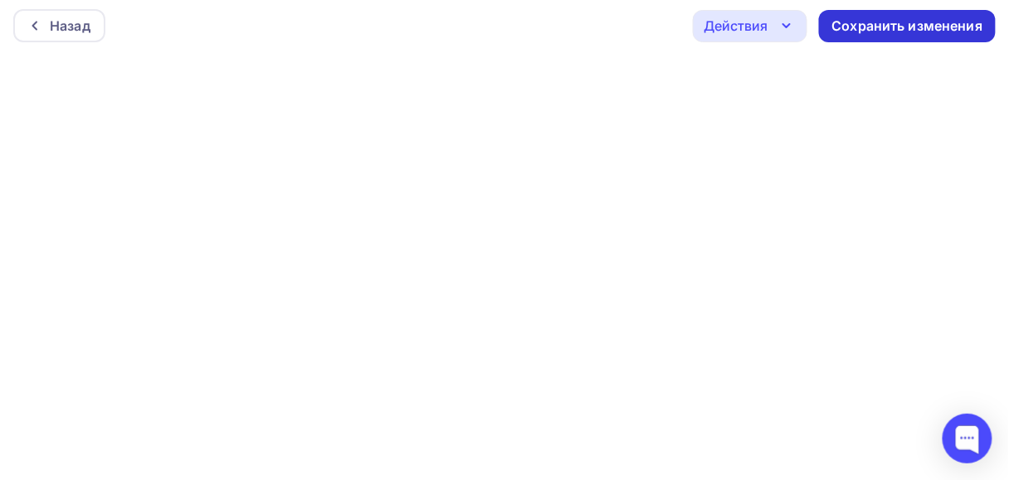
click at [842, 20] on div "Сохранить изменения" at bounding box center [907, 26] width 151 height 19
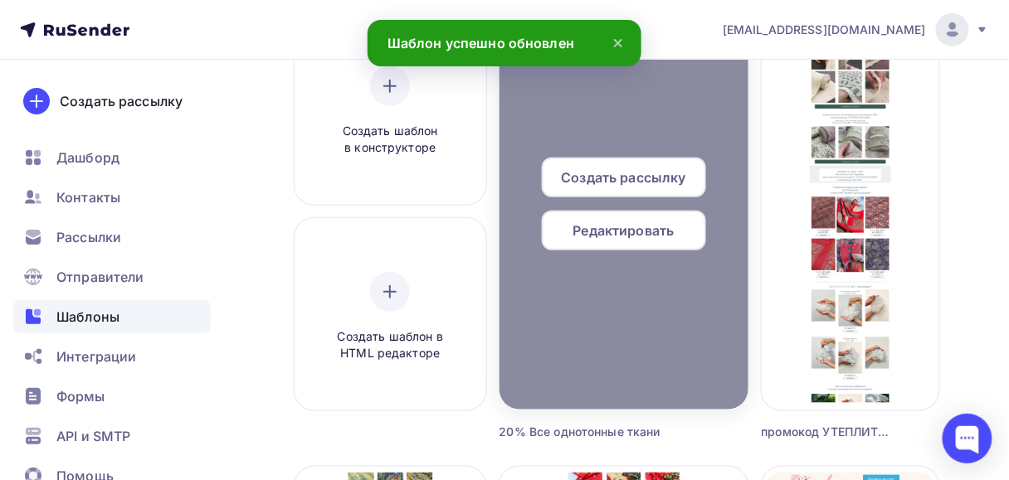
scroll to position [199, 0]
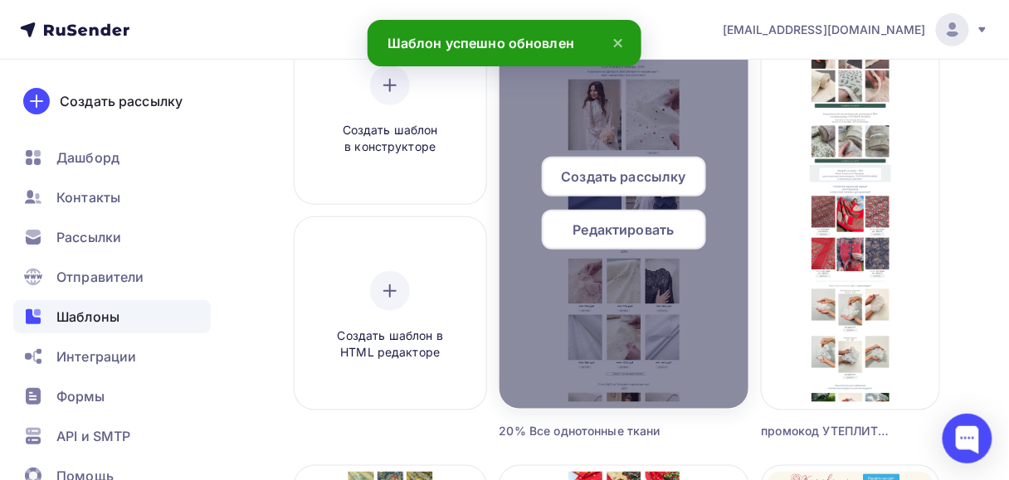
click at [657, 204] on div "Создать рассылку Редактировать" at bounding box center [623, 210] width 249 height 106
click at [657, 215] on div "Редактировать" at bounding box center [624, 230] width 164 height 40
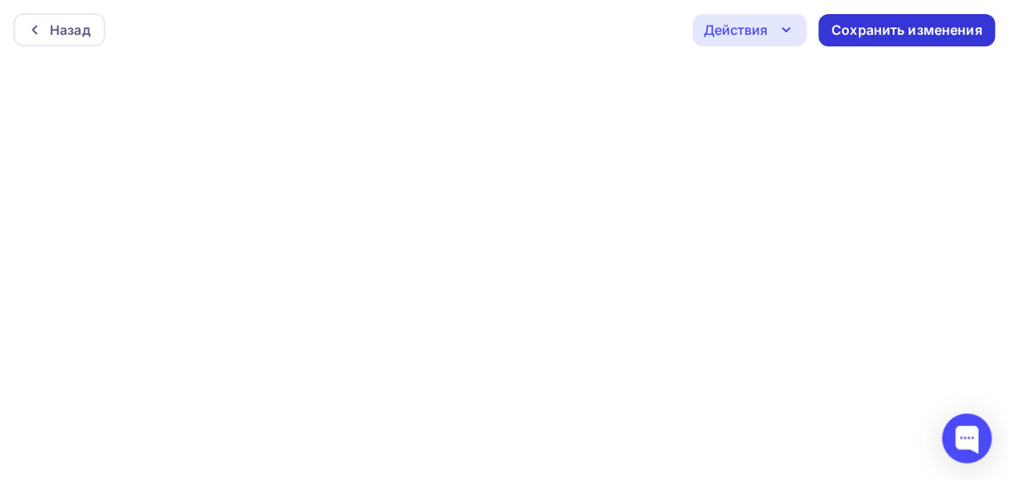
click at [873, 28] on div "Сохранить изменения" at bounding box center [907, 30] width 151 height 19
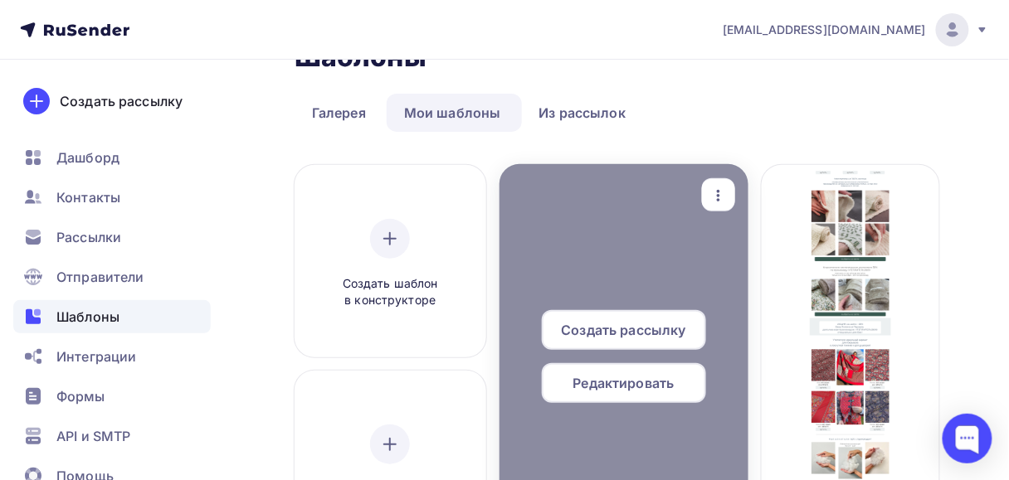
scroll to position [66, 0]
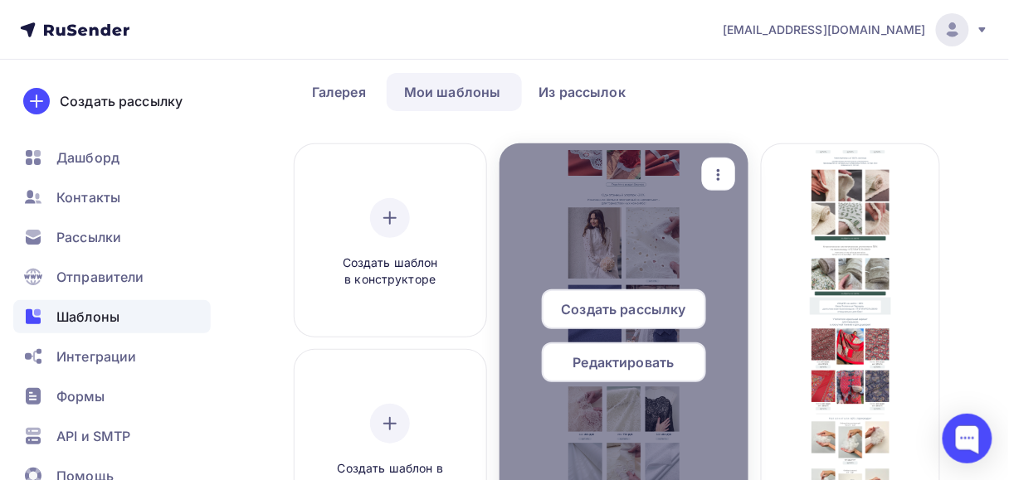
click at [649, 364] on span "Редактировать" at bounding box center [623, 362] width 101 height 20
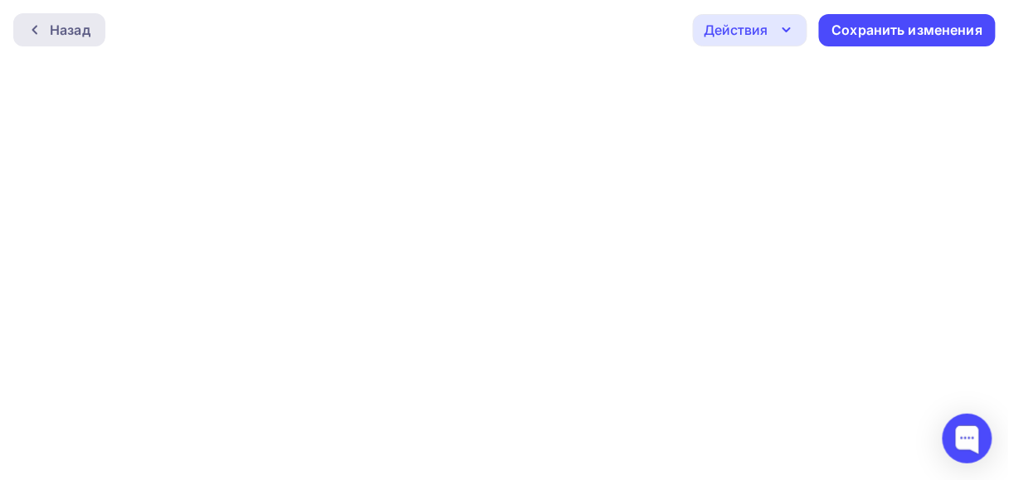
click at [72, 22] on div "Назад" at bounding box center [70, 30] width 41 height 20
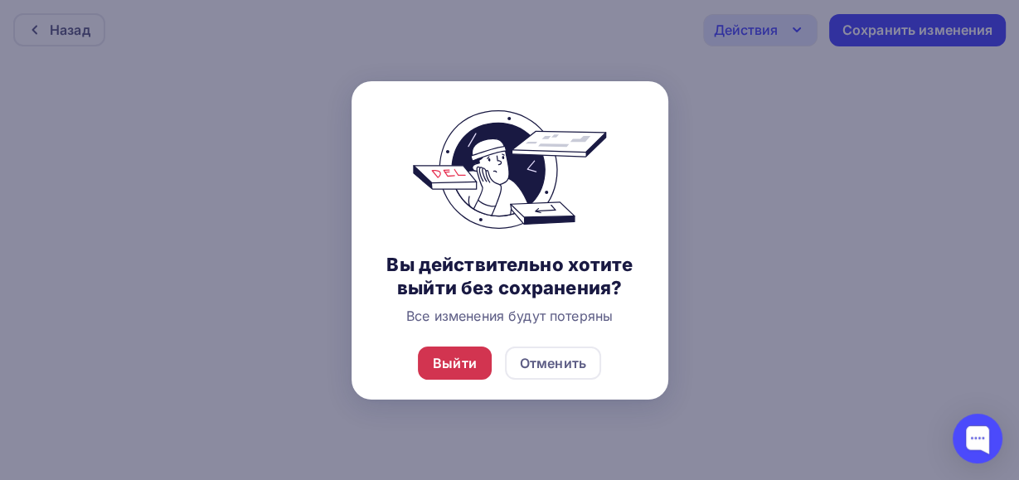
click at [474, 353] on div "Выйти" at bounding box center [455, 363] width 44 height 20
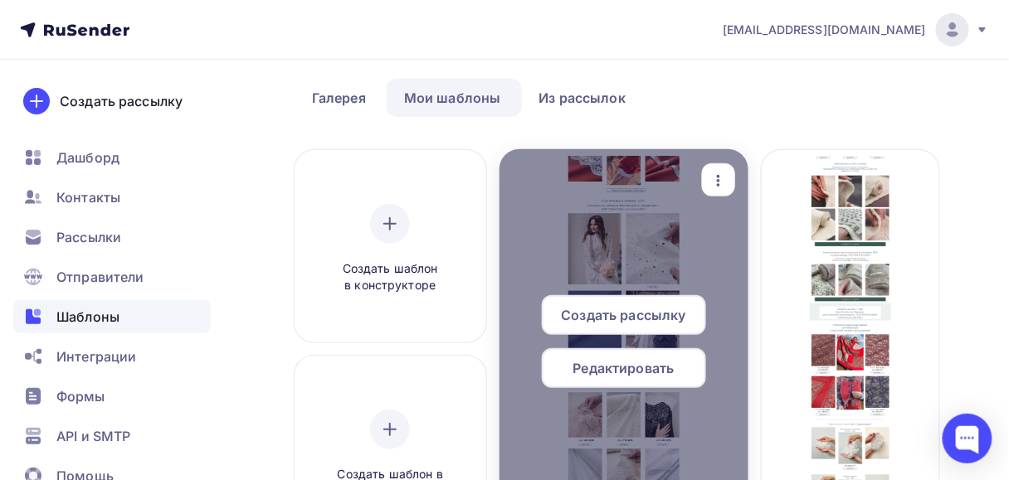
scroll to position [133, 0]
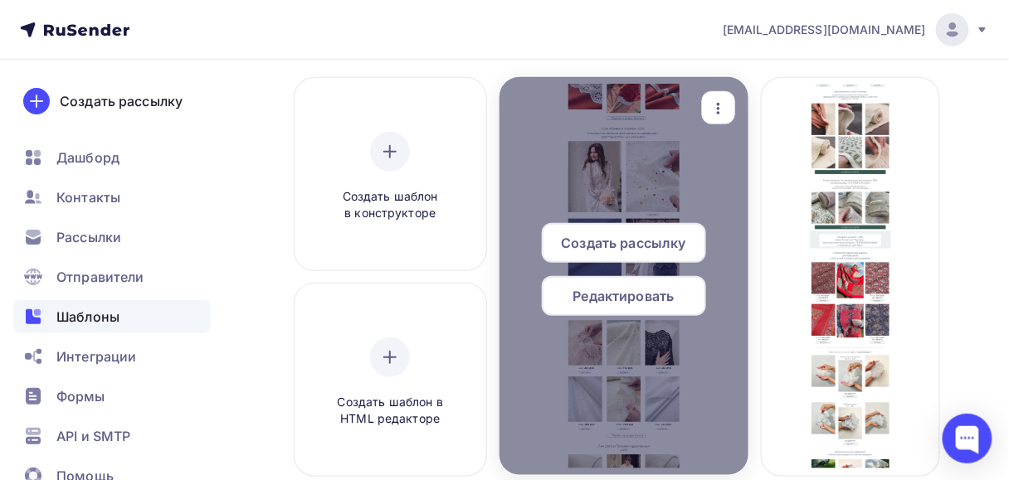
click at [637, 290] on span "Редактировать" at bounding box center [623, 296] width 101 height 20
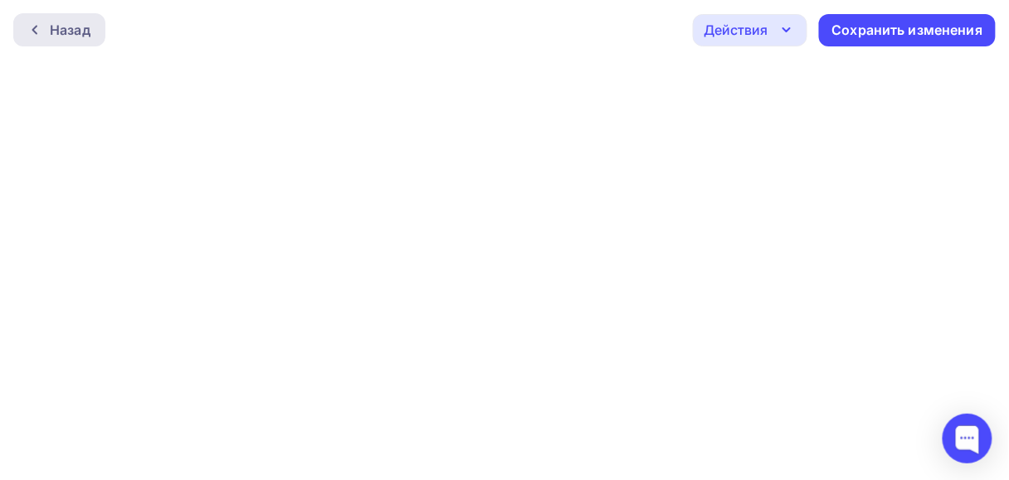
click at [93, 26] on div "Назад" at bounding box center [59, 29] width 92 height 33
